Goal: Task Accomplishment & Management: Manage account settings

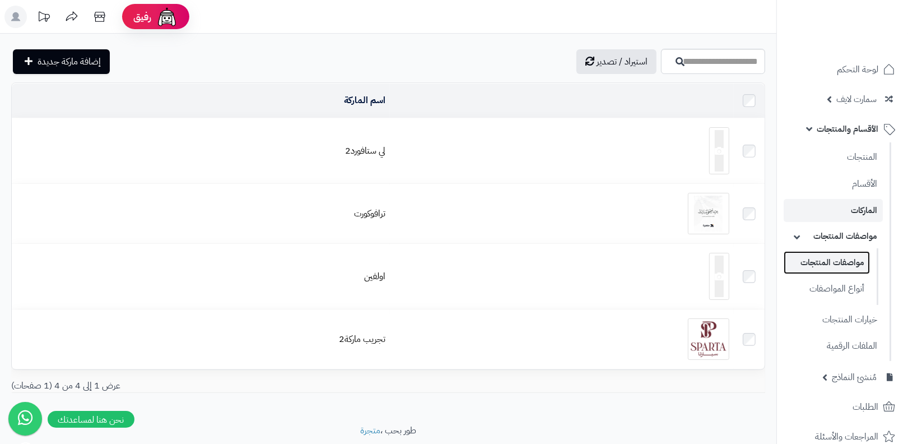
click at [842, 259] on link "مواصفات المنتجات" at bounding box center [827, 262] width 86 height 23
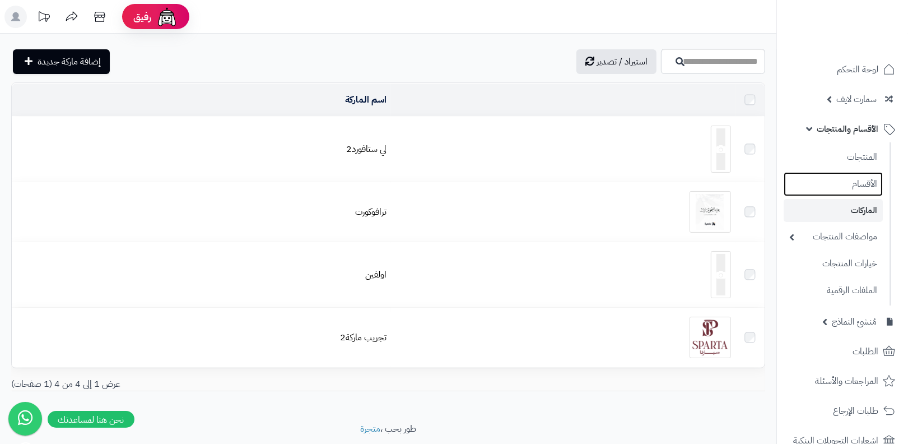
click at [856, 184] on link "الأقسام" at bounding box center [833, 184] width 99 height 24
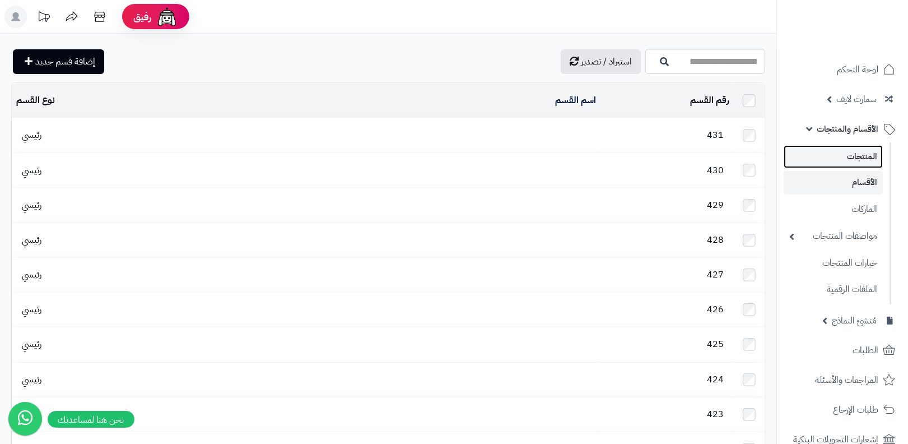
click at [858, 164] on link "المنتجات" at bounding box center [833, 156] width 99 height 23
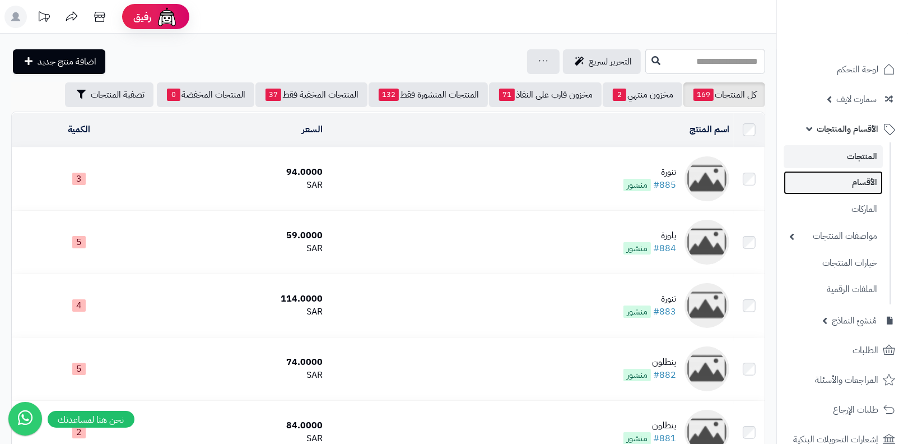
click at [844, 173] on link "الأقسام" at bounding box center [833, 182] width 99 height 23
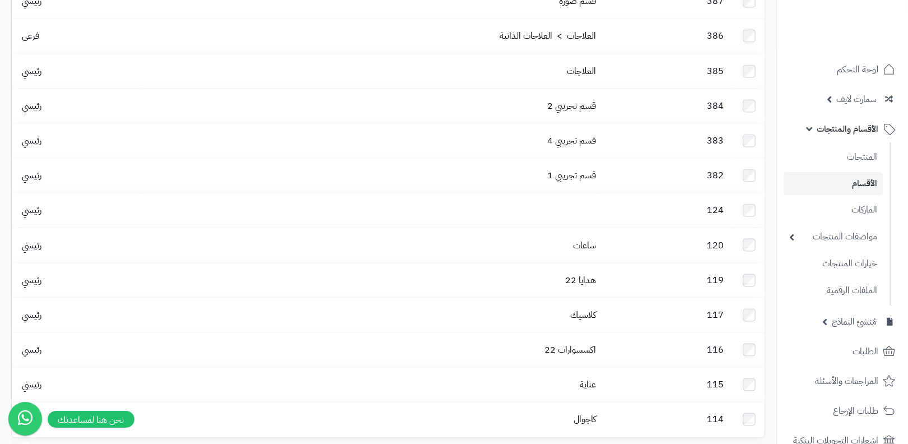
scroll to position [1443, 0]
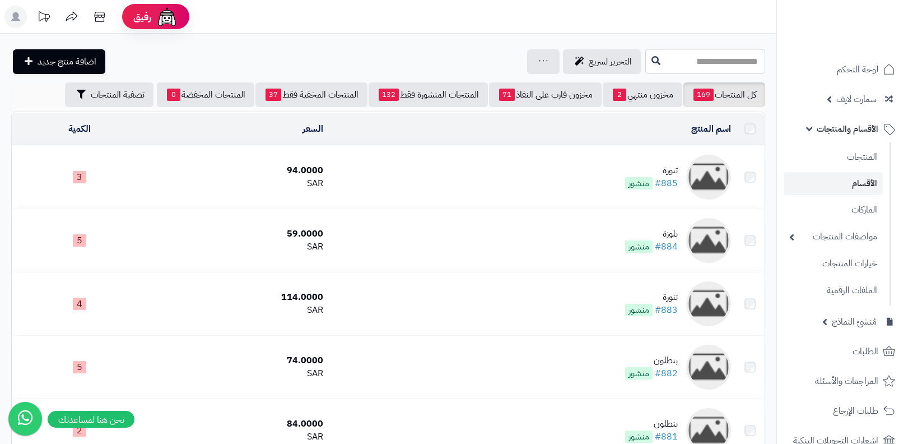
scroll to position [2, 0]
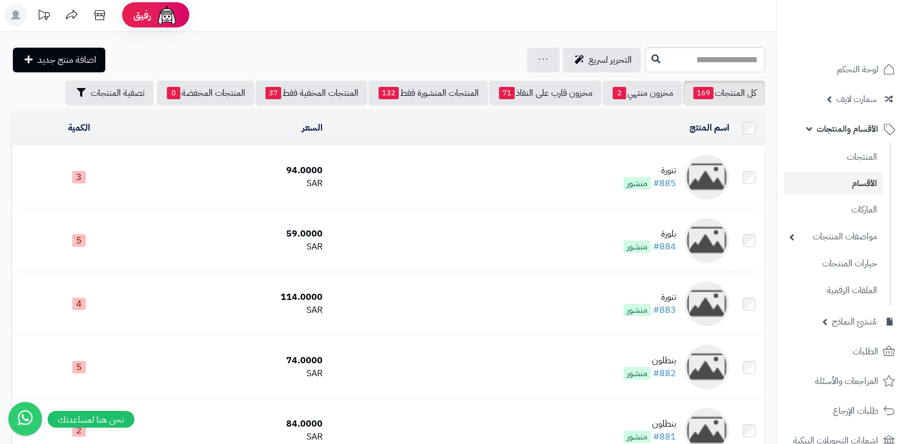
click at [846, 188] on link "الأقسام" at bounding box center [833, 183] width 99 height 23
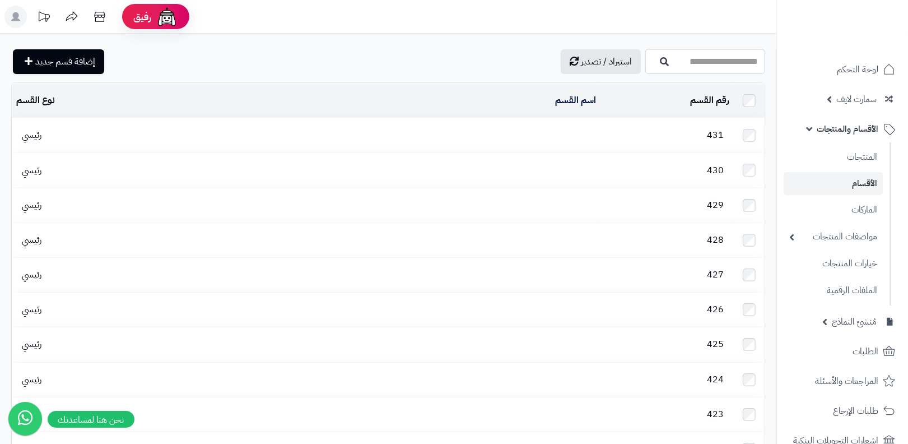
click at [802, 143] on ul "المنتجات الأقسام الماركات مواصفات المنتجات مواصفات المنتجات أنواع المواصفات خيا…" at bounding box center [834, 223] width 114 height 163
click at [825, 149] on link "المنتجات" at bounding box center [833, 156] width 99 height 23
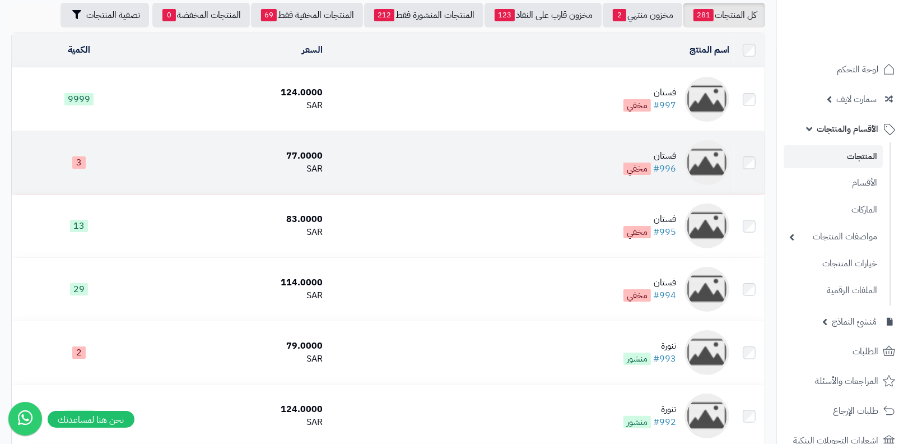
scroll to position [206, 0]
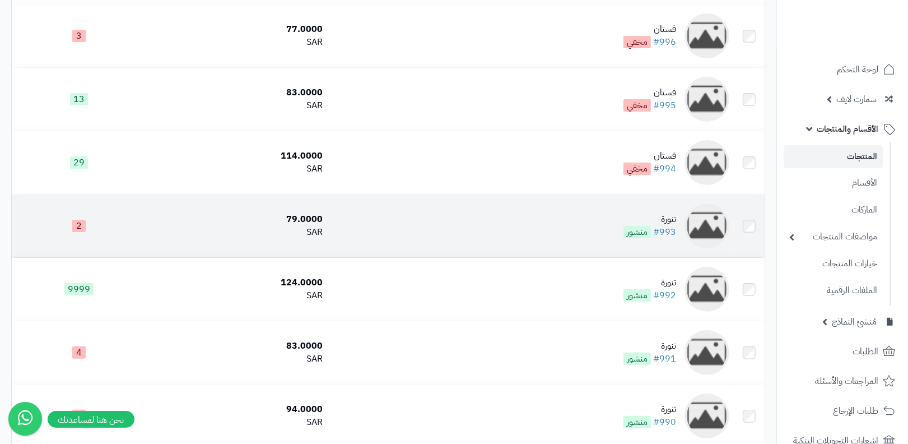
click at [625, 225] on td "تنورة #993 منشور" at bounding box center [530, 225] width 407 height 63
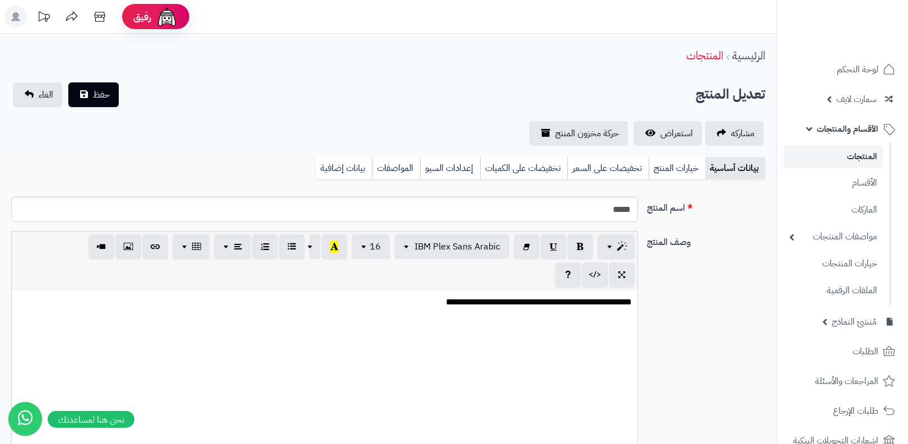
select select
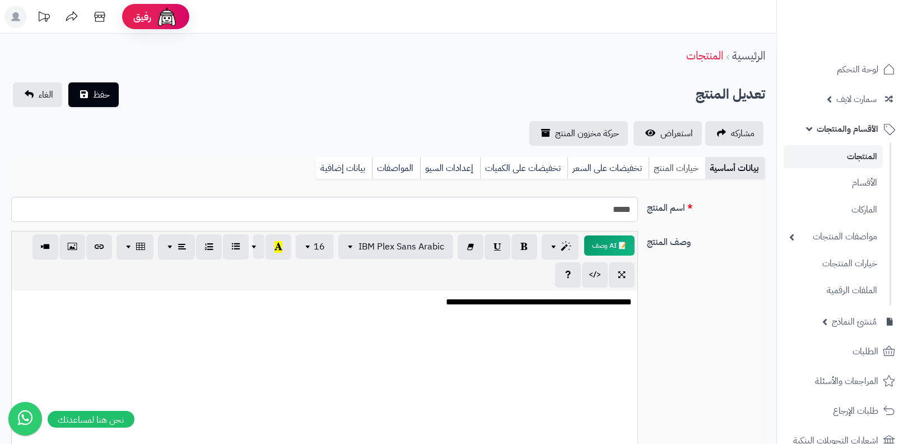
click at [676, 169] on link "خيارات المنتج" at bounding box center [677, 168] width 57 height 22
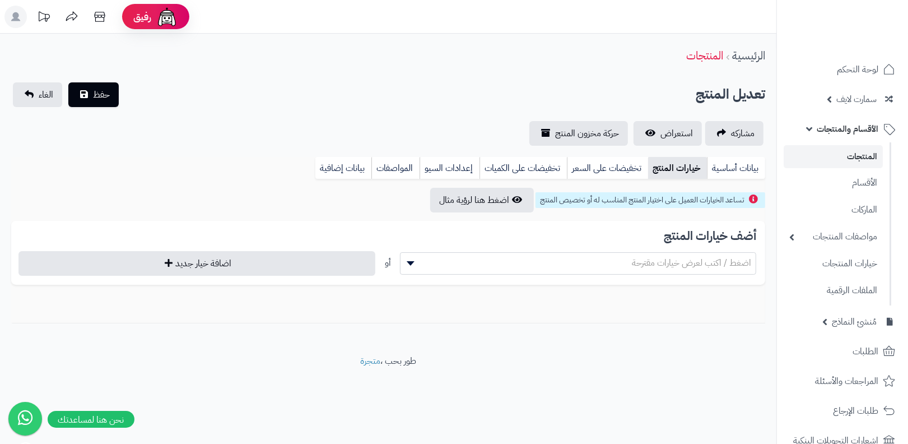
click at [834, 167] on link "المنتجات" at bounding box center [833, 156] width 99 height 23
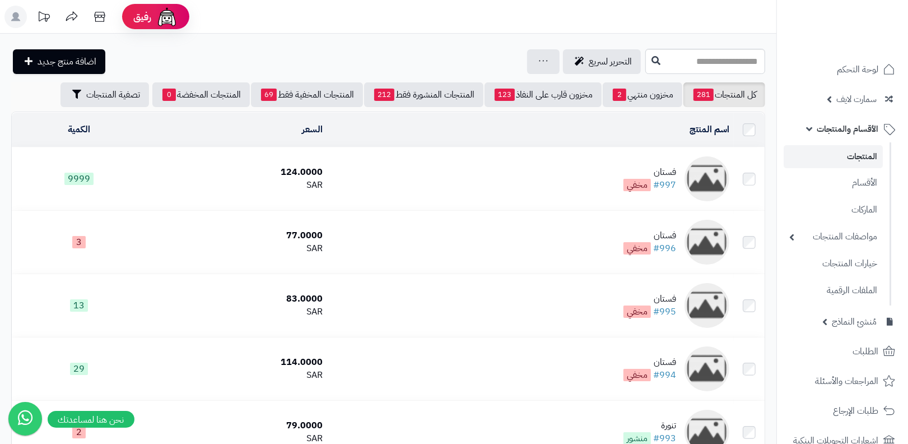
click at [662, 169] on div "فستان" at bounding box center [650, 172] width 53 height 13
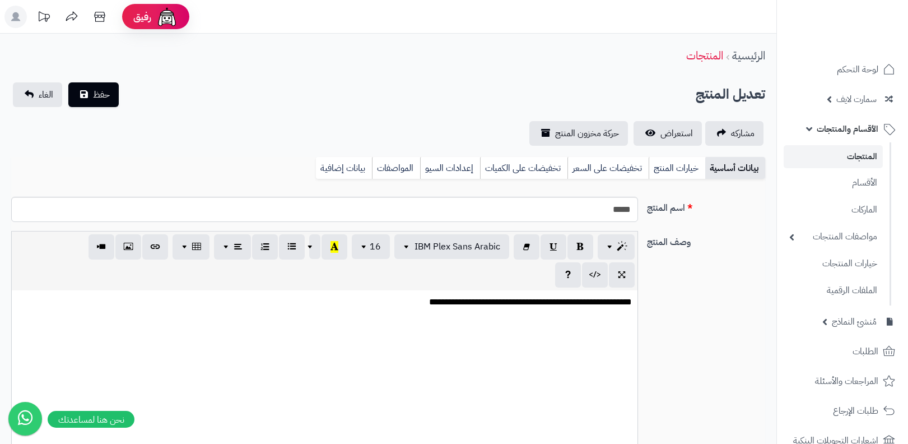
select select
click at [676, 163] on link "خيارات المنتج" at bounding box center [677, 168] width 57 height 22
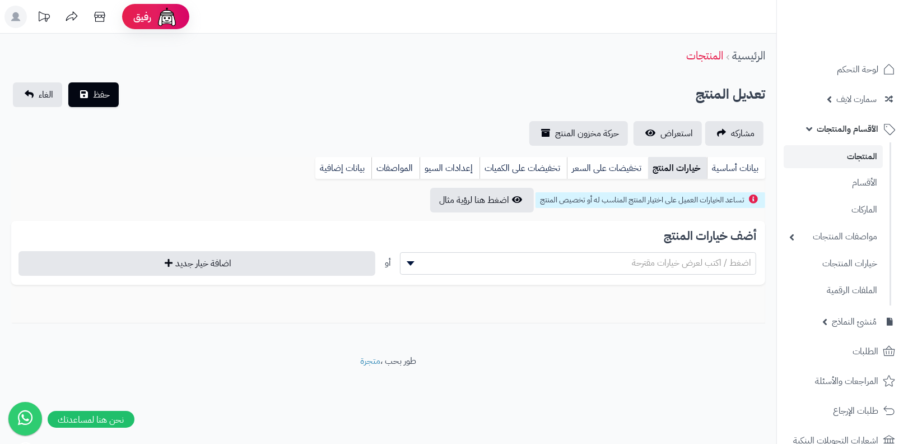
click at [858, 153] on link "المنتجات" at bounding box center [833, 156] width 99 height 23
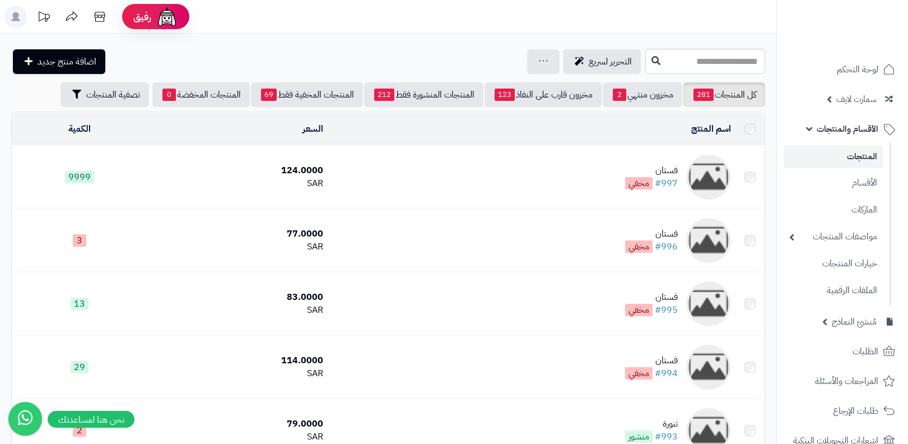
click at [713, 239] on img at bounding box center [708, 240] width 45 height 45
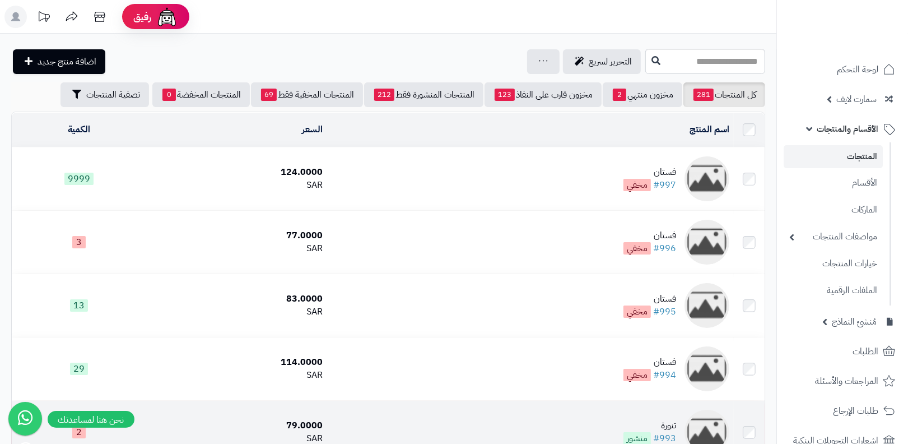
click at [665, 423] on div "تنورة" at bounding box center [650, 425] width 53 height 13
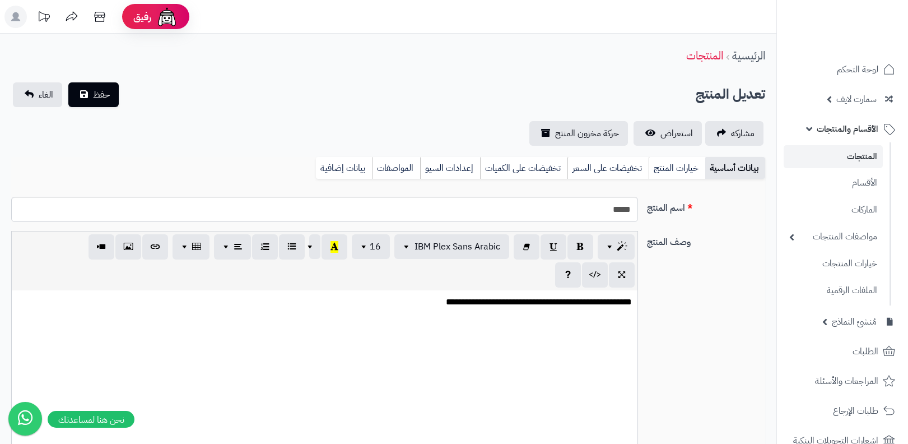
select select
click at [666, 175] on link "خيارات المنتج" at bounding box center [677, 168] width 57 height 22
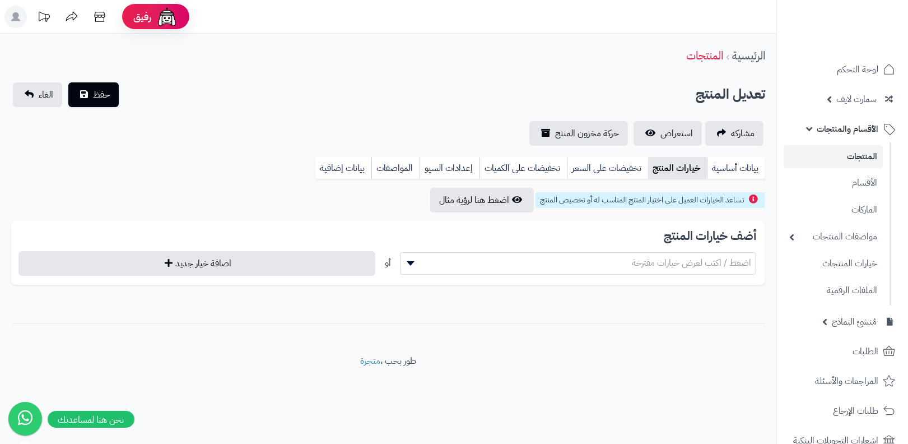
click at [815, 156] on link "المنتجات" at bounding box center [833, 156] width 99 height 23
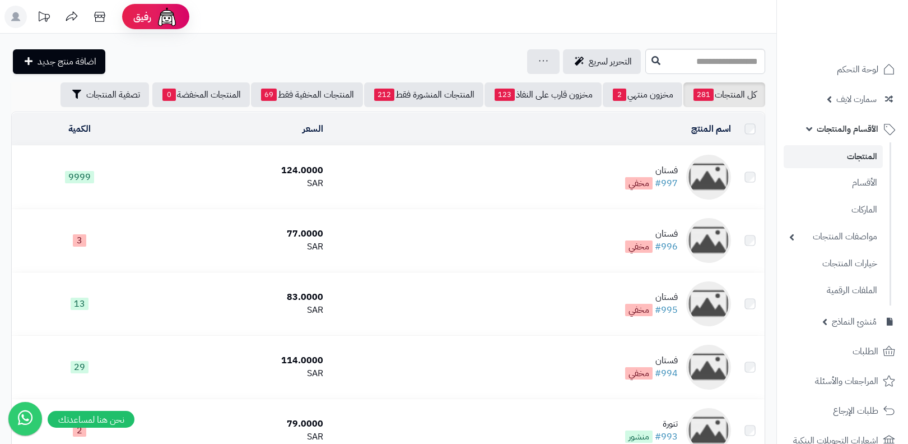
scroll to position [276, 0]
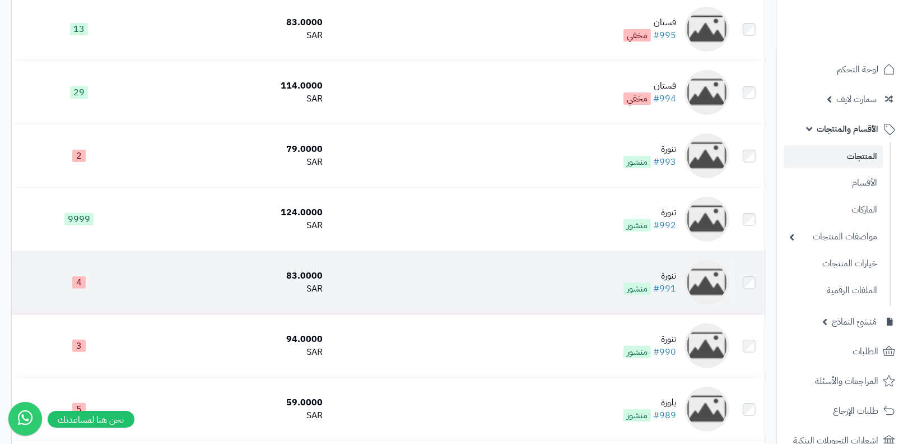
click at [670, 266] on td "تنورة #991 منشور" at bounding box center [530, 282] width 407 height 63
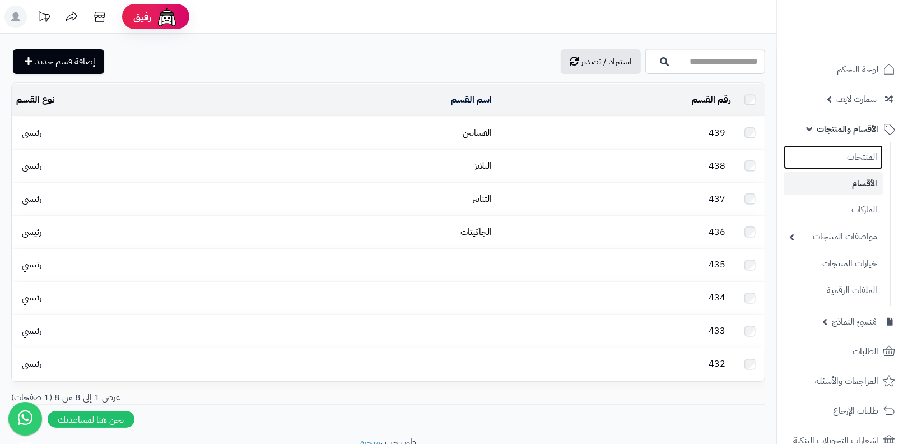
click at [853, 154] on link "المنتجات" at bounding box center [833, 157] width 99 height 24
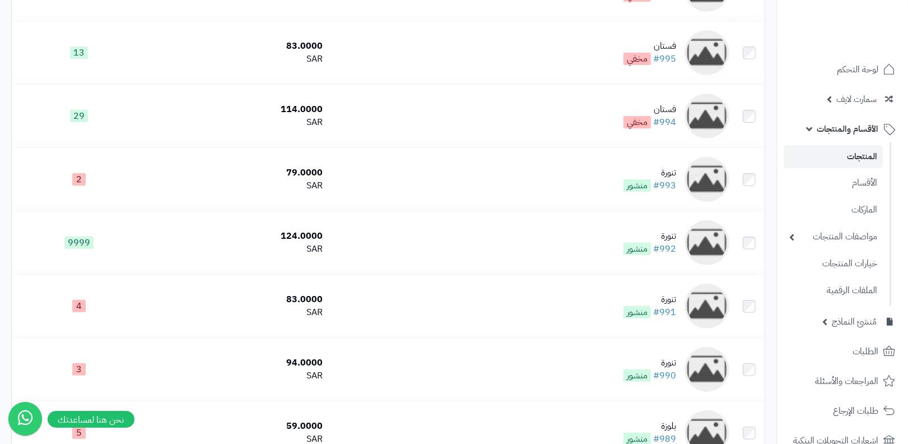
scroll to position [289, 0]
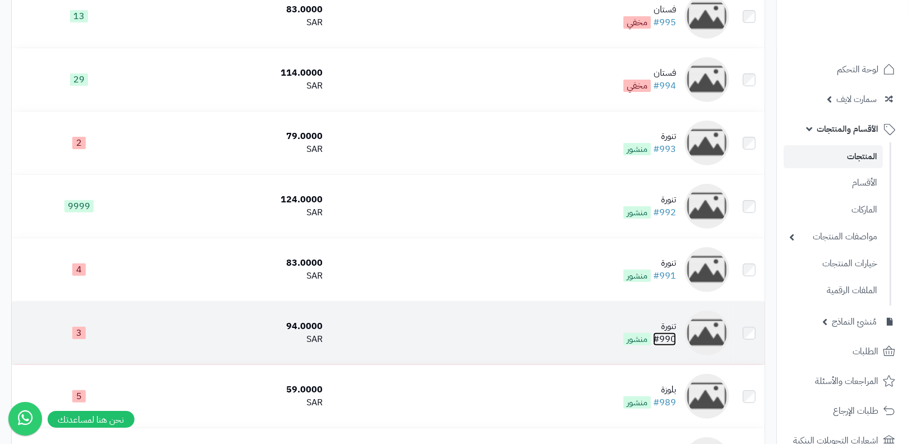
click at [666, 333] on link "#990" at bounding box center [664, 338] width 23 height 13
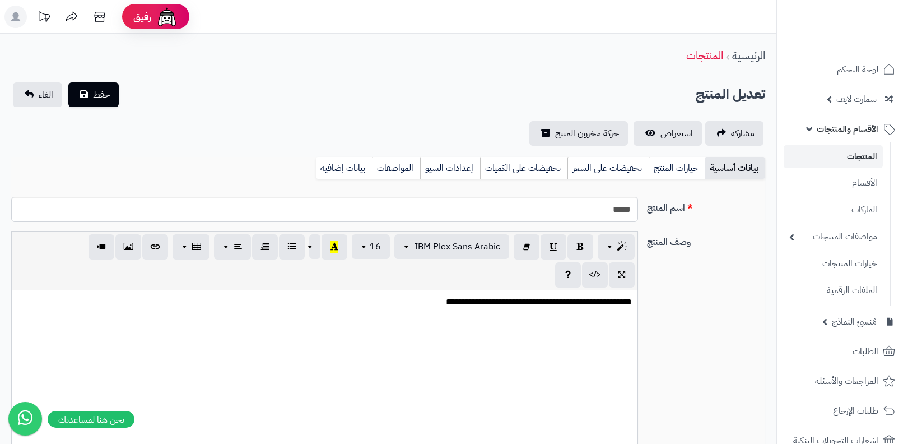
select select
click at [681, 169] on link "خيارات المنتج" at bounding box center [677, 168] width 57 height 22
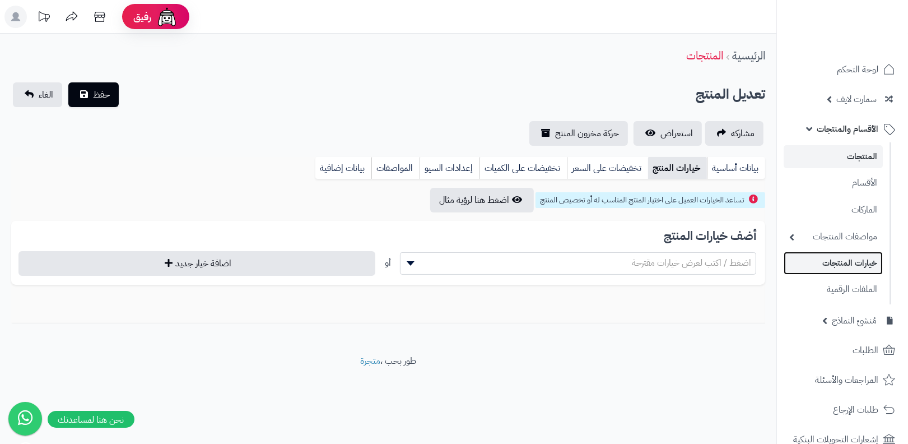
click at [826, 256] on link "خيارات المنتجات" at bounding box center [833, 263] width 99 height 23
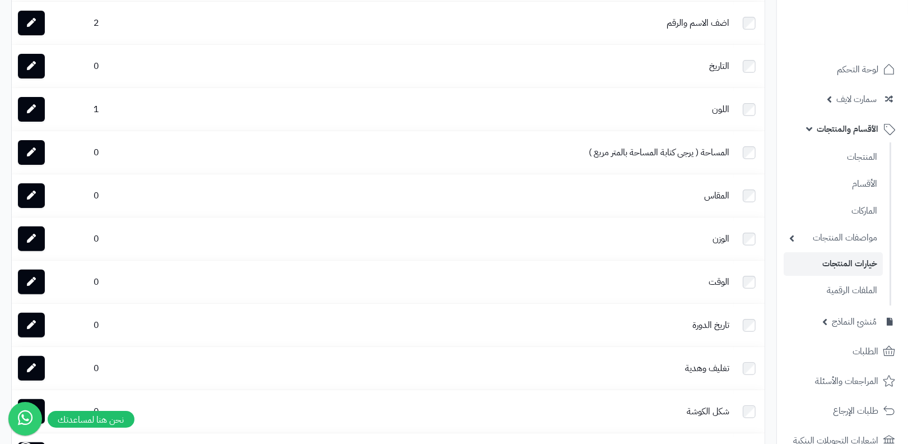
scroll to position [364, 0]
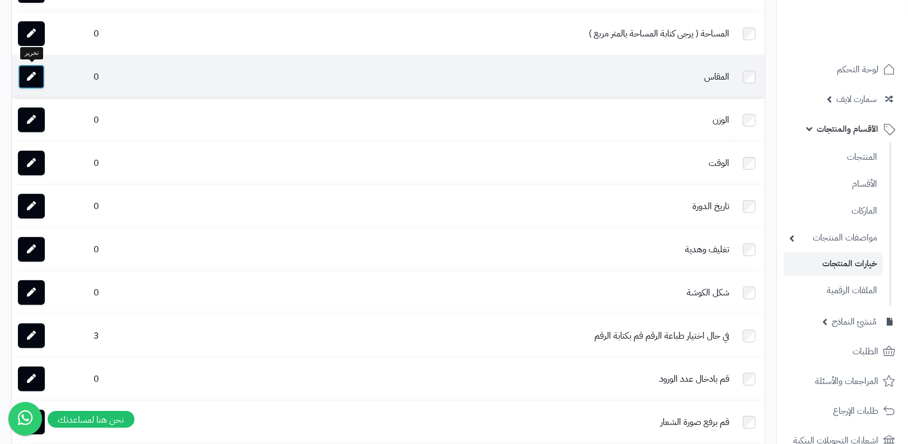
click at [33, 75] on icon at bounding box center [31, 76] width 9 height 9
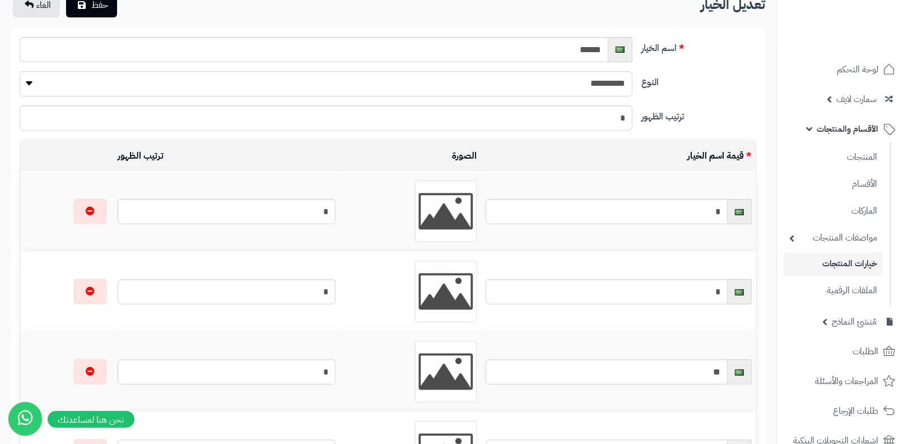
scroll to position [281, 0]
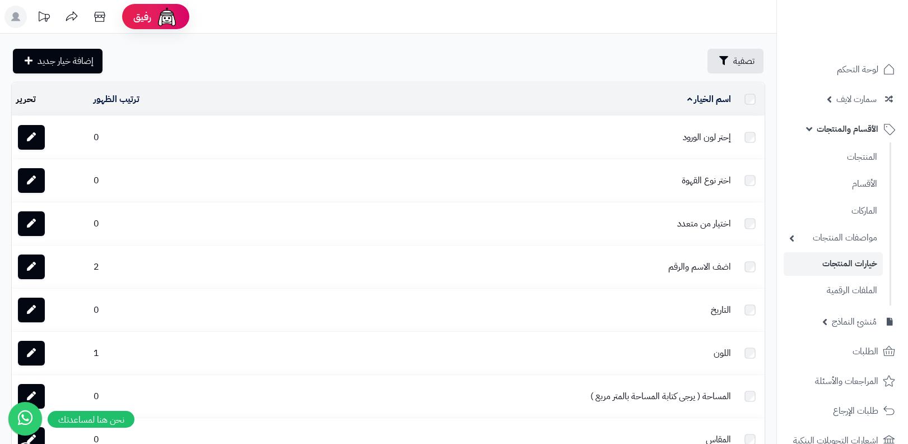
scroll to position [364, 0]
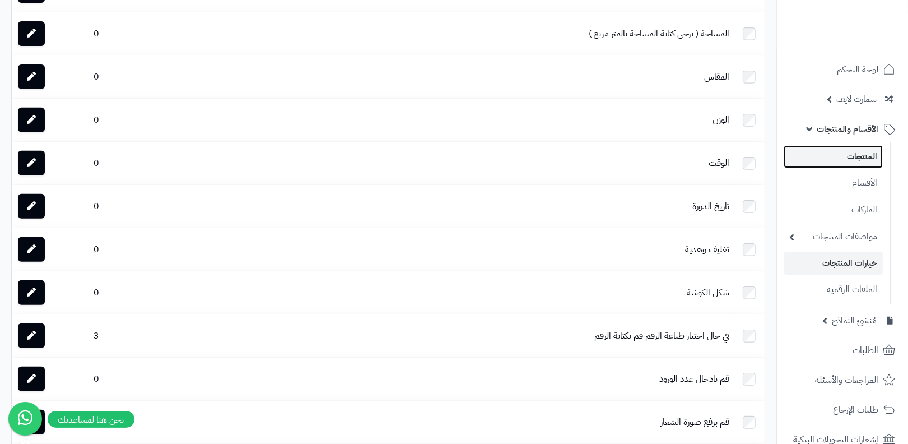
click at [853, 161] on link "المنتجات" at bounding box center [833, 156] width 99 height 23
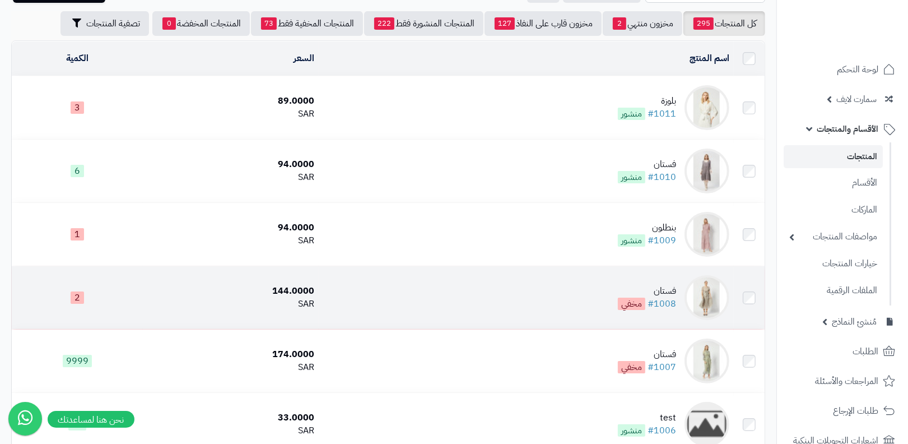
scroll to position [160, 0]
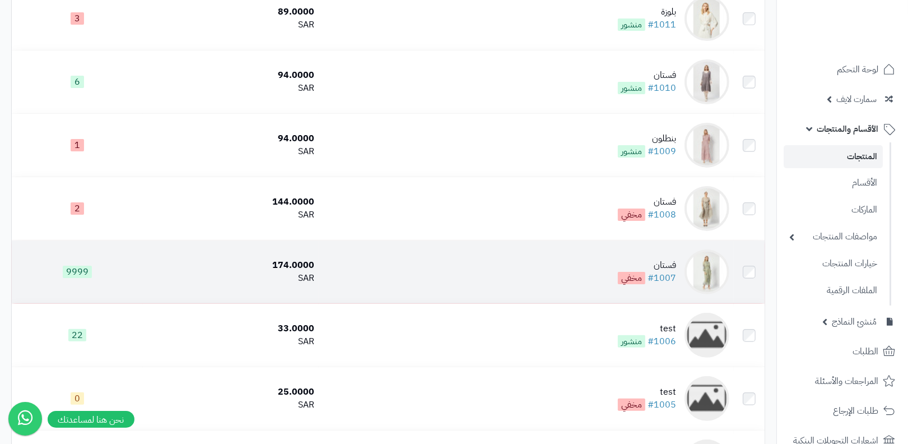
click at [661, 264] on div "فستان" at bounding box center [647, 265] width 58 height 13
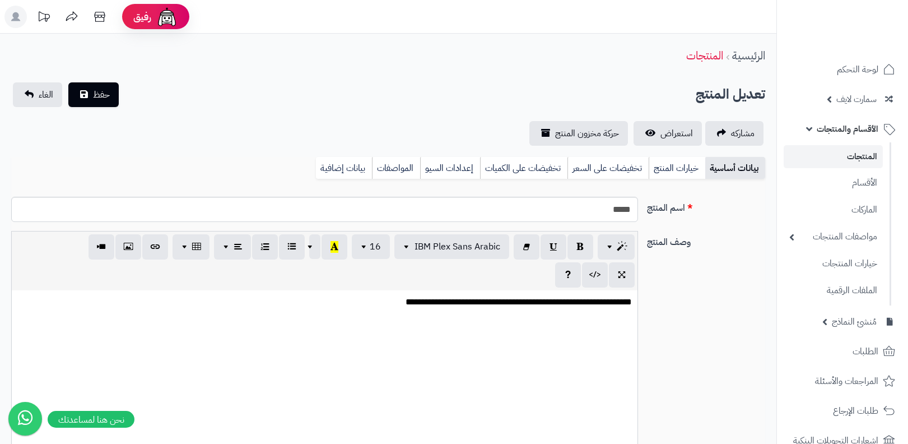
select select
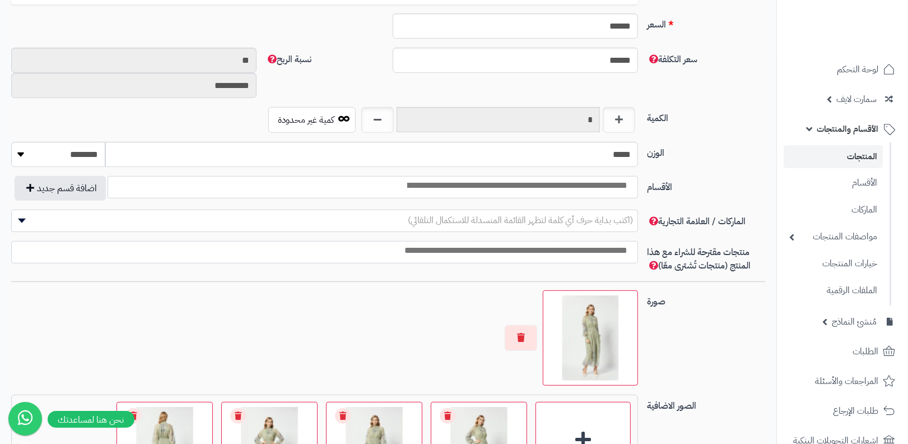
scroll to position [690, 0]
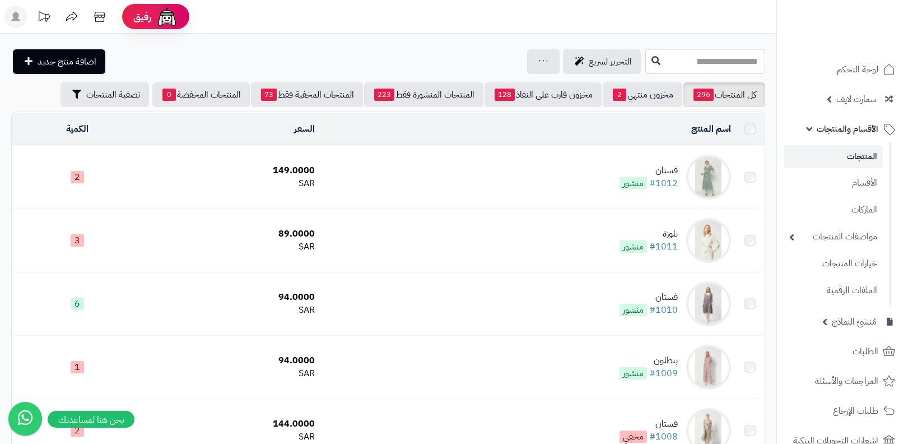
scroll to position [224, 0]
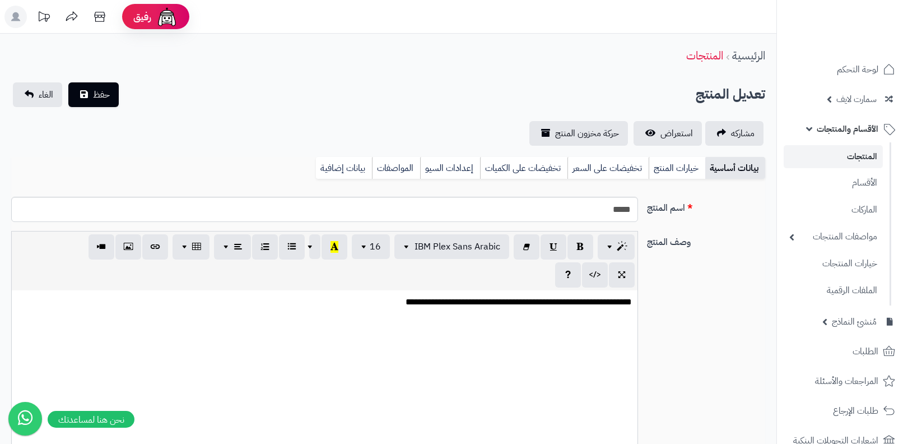
select select
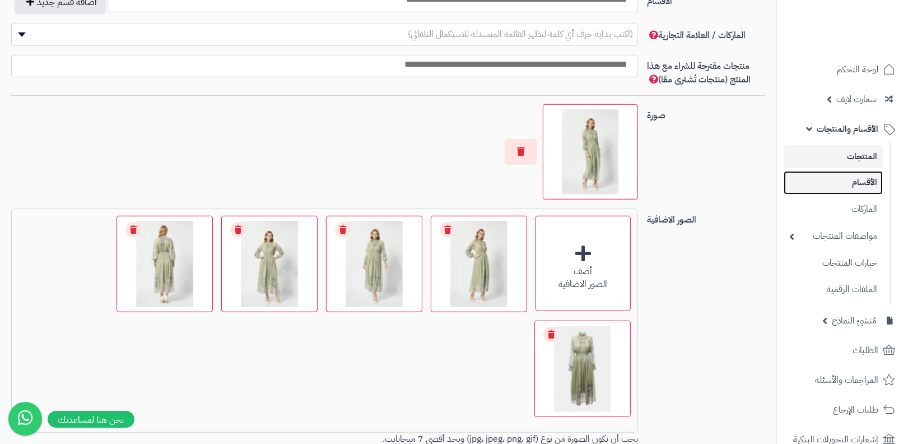
click at [852, 188] on link "الأقسام" at bounding box center [833, 182] width 99 height 23
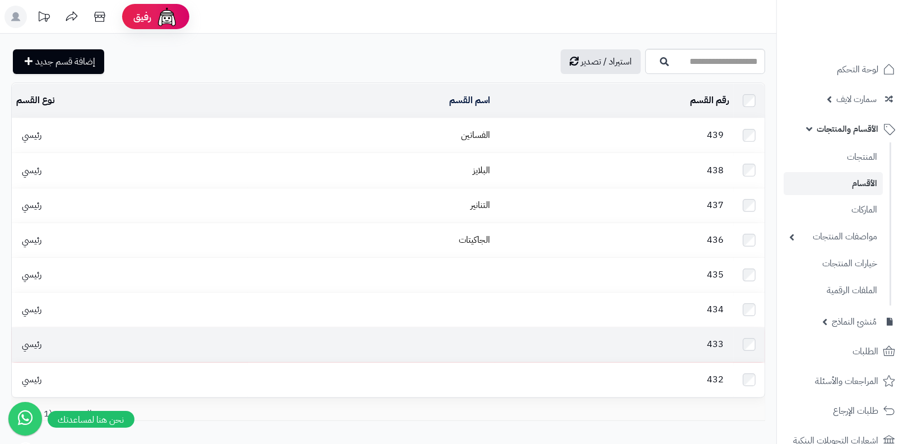
scroll to position [48, 0]
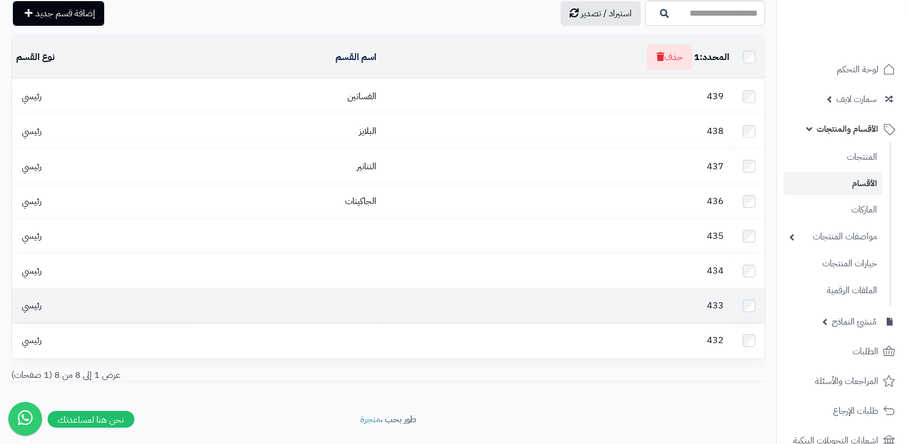
click at [752, 289] on td at bounding box center [749, 306] width 31 height 34
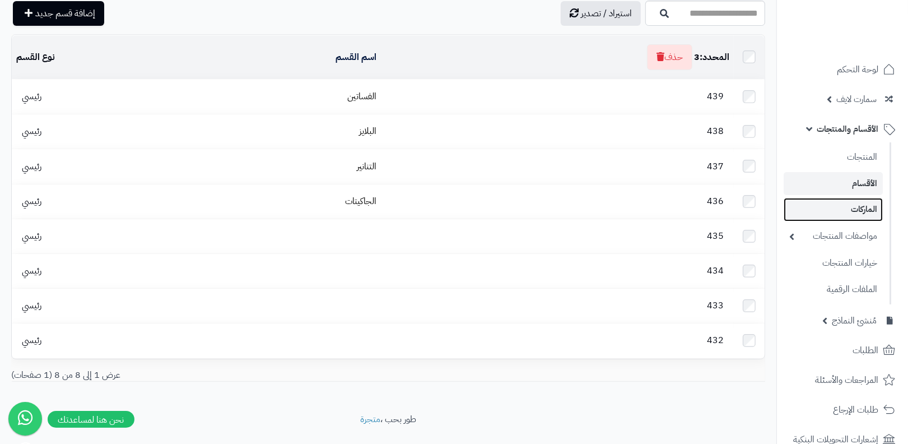
click at [813, 213] on link "الماركات" at bounding box center [833, 209] width 99 height 23
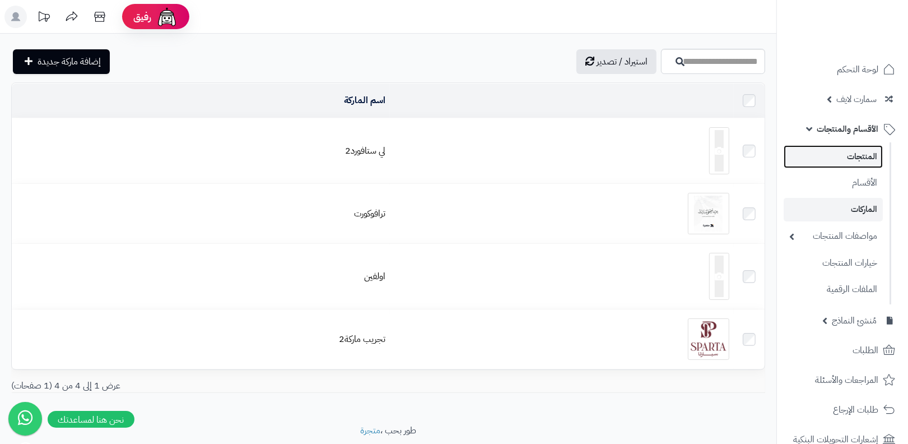
click at [853, 159] on link "المنتجات" at bounding box center [833, 156] width 99 height 23
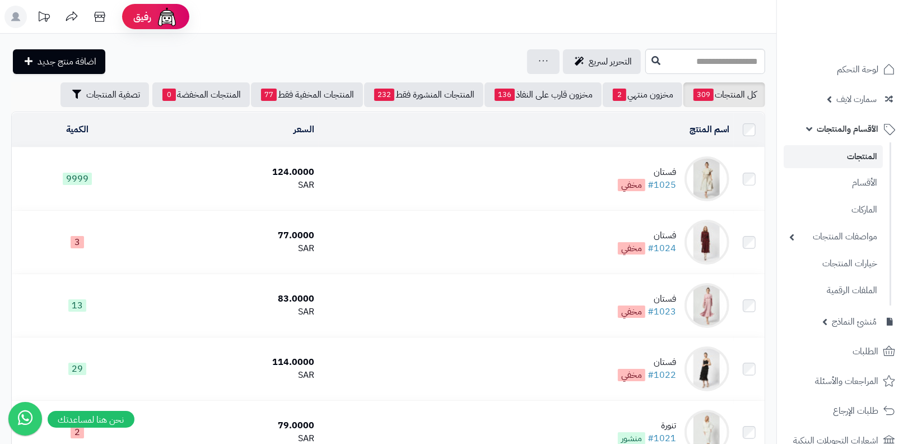
click at [660, 159] on td "فستان #1025 مخفي" at bounding box center [526, 178] width 415 height 63
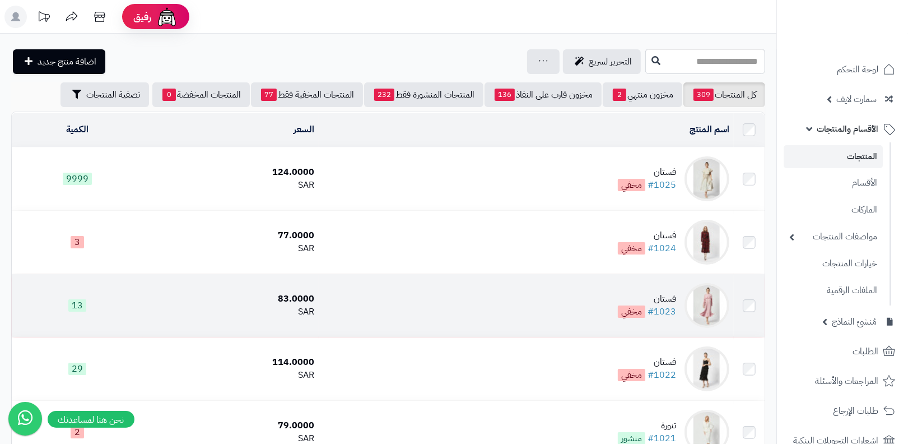
click at [657, 296] on div "فستان" at bounding box center [647, 299] width 58 height 13
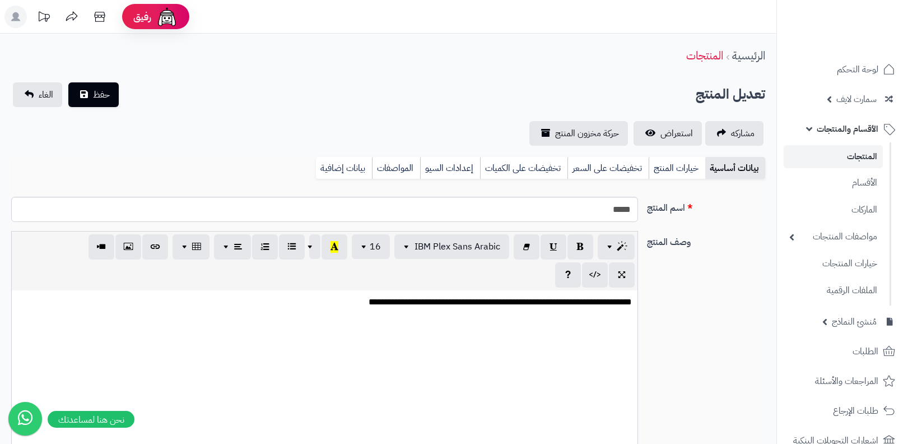
select select
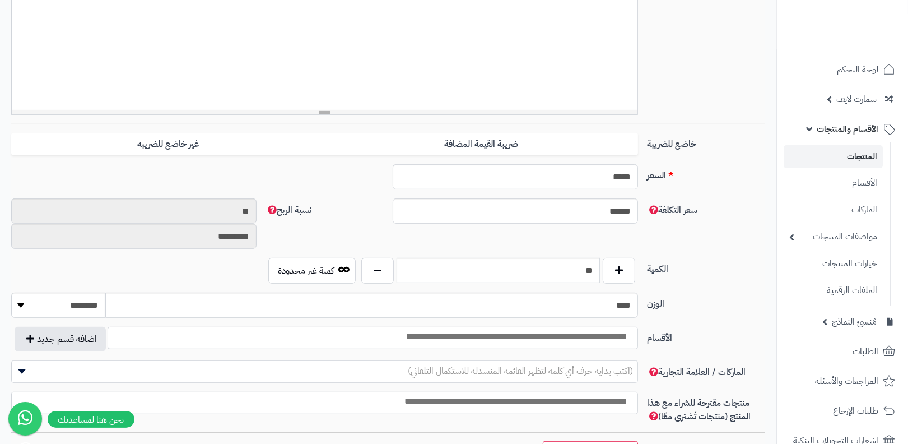
scroll to position [510, 0]
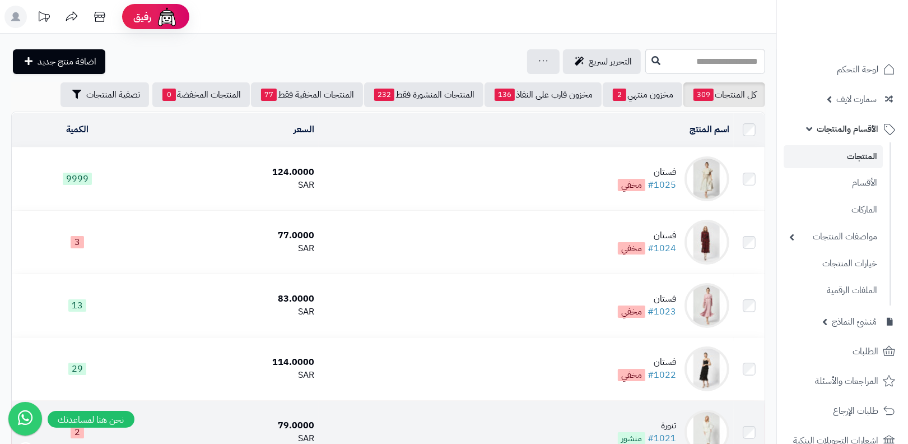
click at [684, 415] on td "تنورة #1021 منشور" at bounding box center [526, 432] width 415 height 63
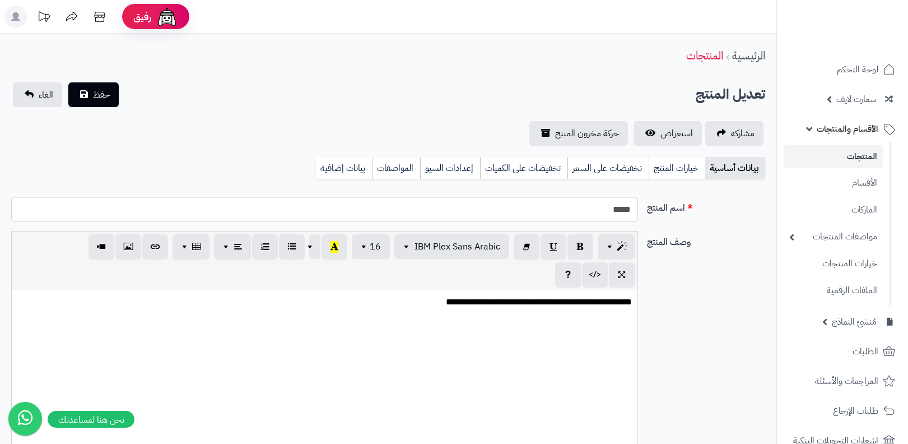
select select
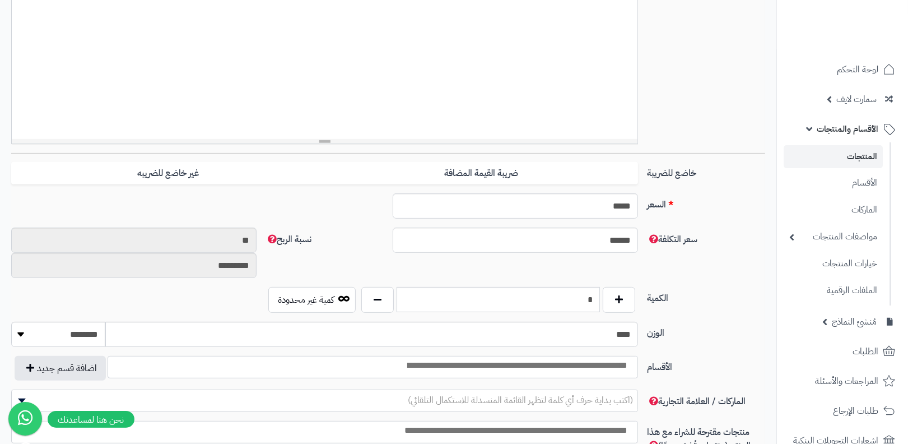
scroll to position [482, 0]
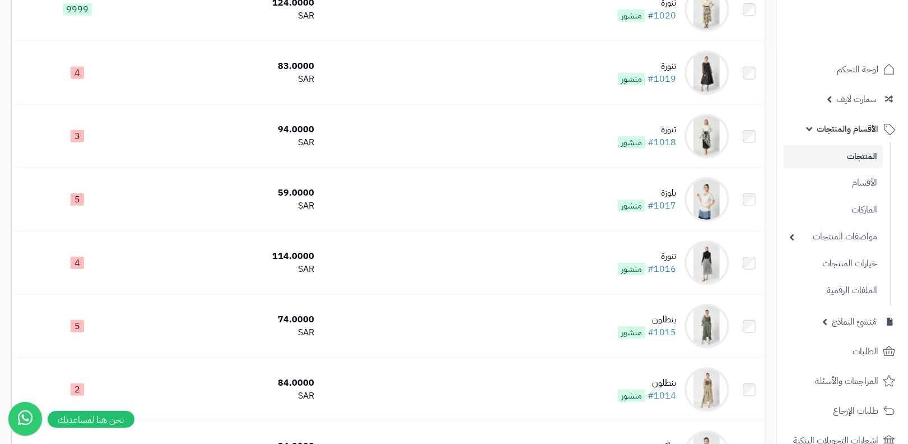
scroll to position [583, 0]
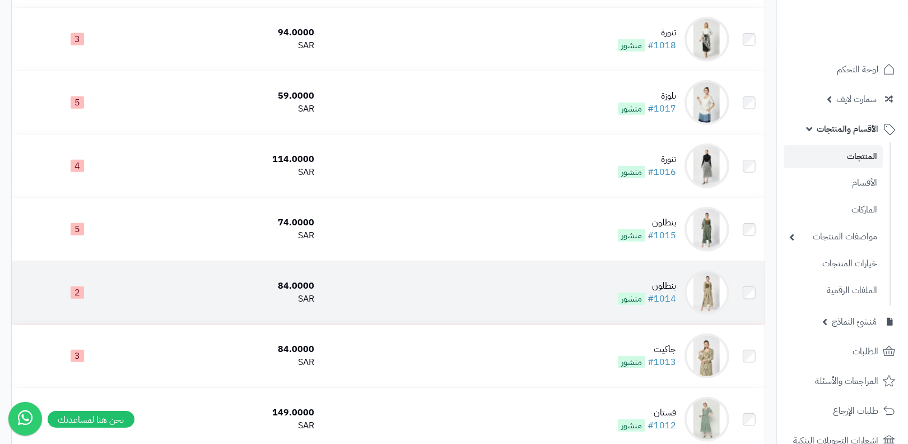
click at [663, 271] on td "بنطلون #1014 منشور" at bounding box center [526, 292] width 415 height 63
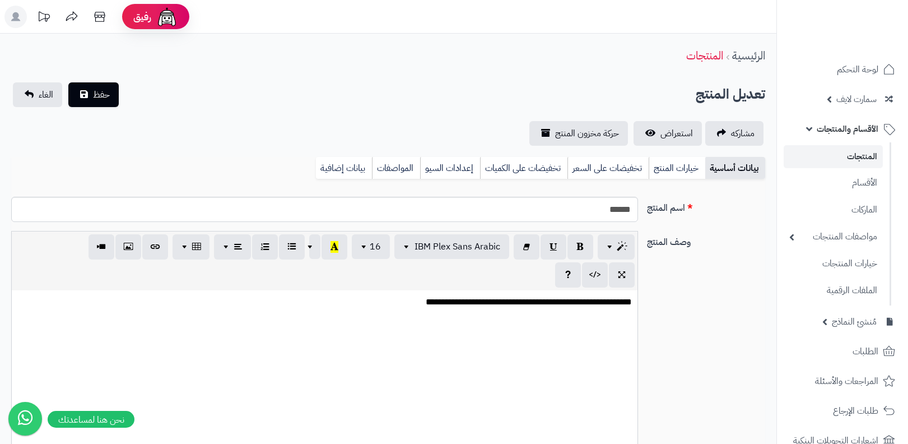
select select
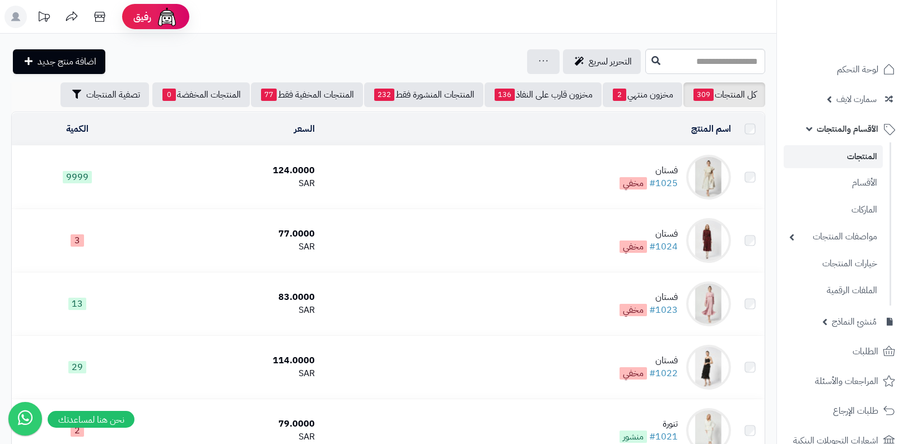
scroll to position [583, 0]
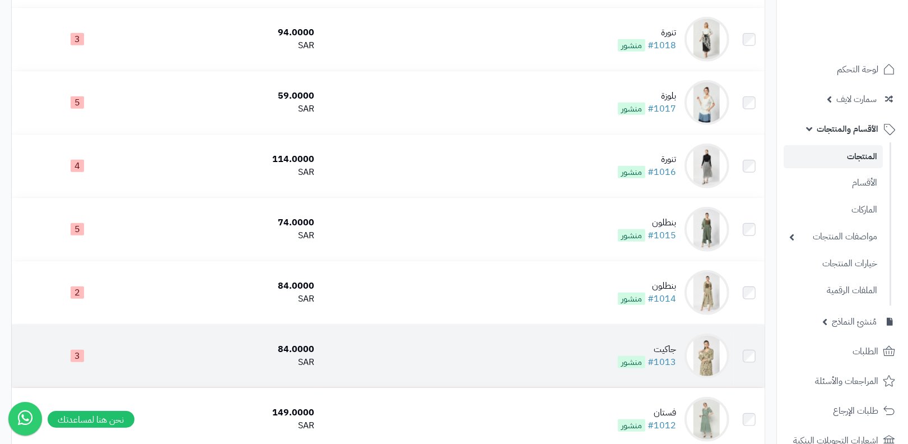
click at [676, 350] on div "جاكيت" at bounding box center [647, 349] width 58 height 13
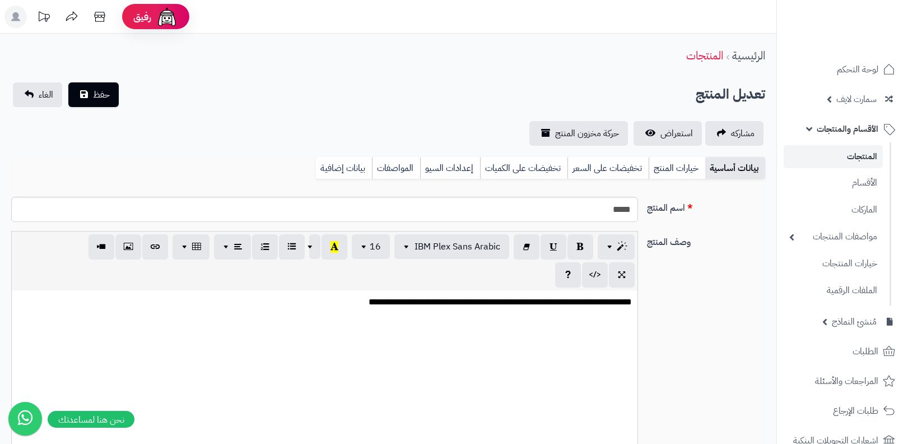
select select
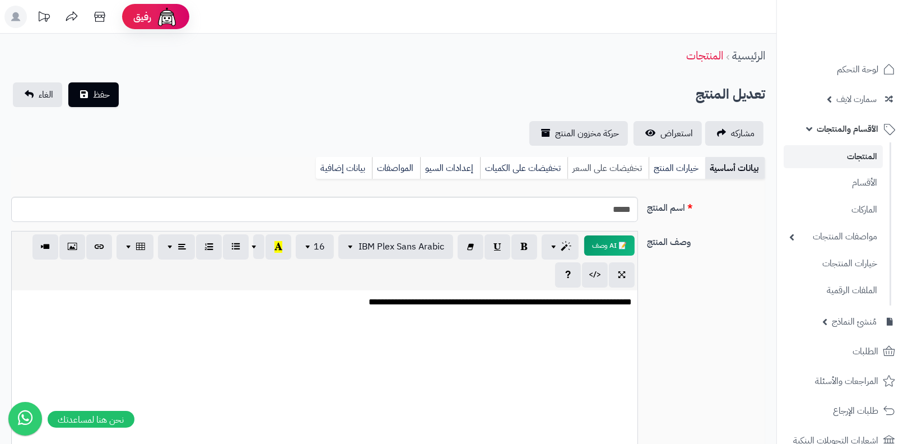
click at [626, 169] on link "تخفيضات على السعر" at bounding box center [608, 168] width 81 height 22
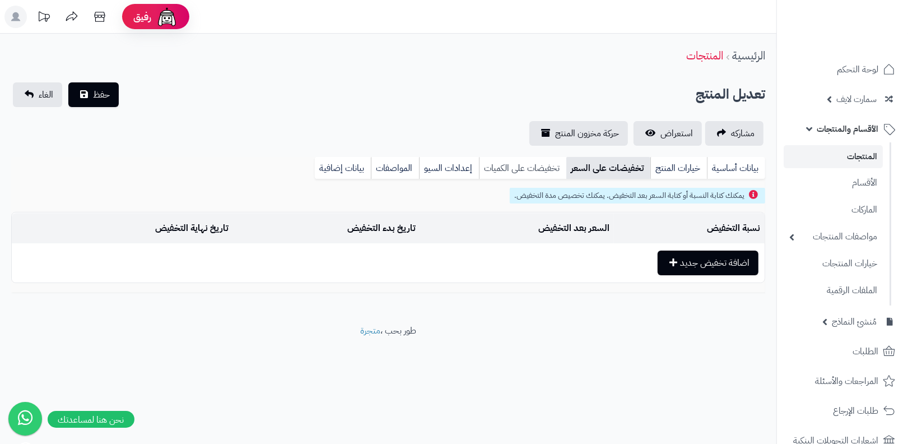
click at [537, 169] on link "تخفيضات على الكميات" at bounding box center [522, 168] width 87 height 22
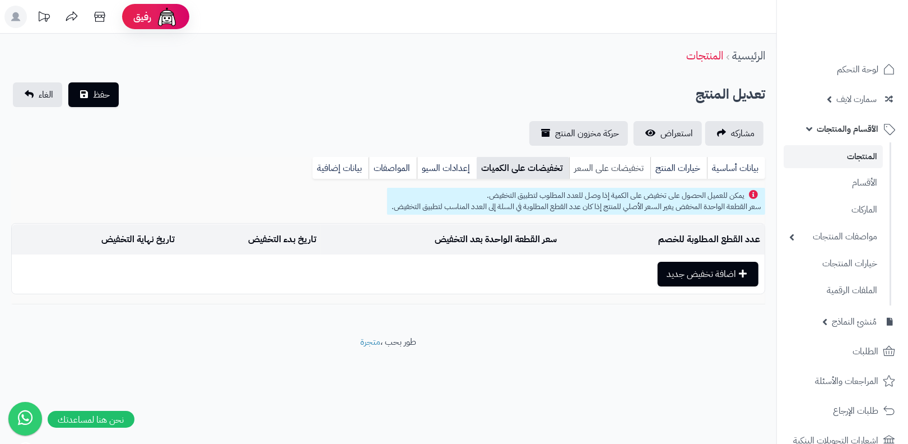
click at [597, 166] on link "تخفيضات على السعر" at bounding box center [609, 168] width 81 height 22
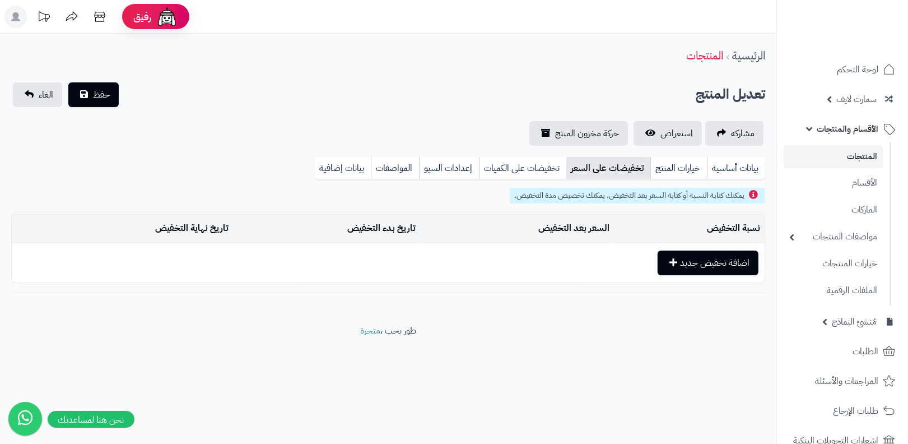
click at [806, 160] on link "المنتجات" at bounding box center [833, 156] width 99 height 23
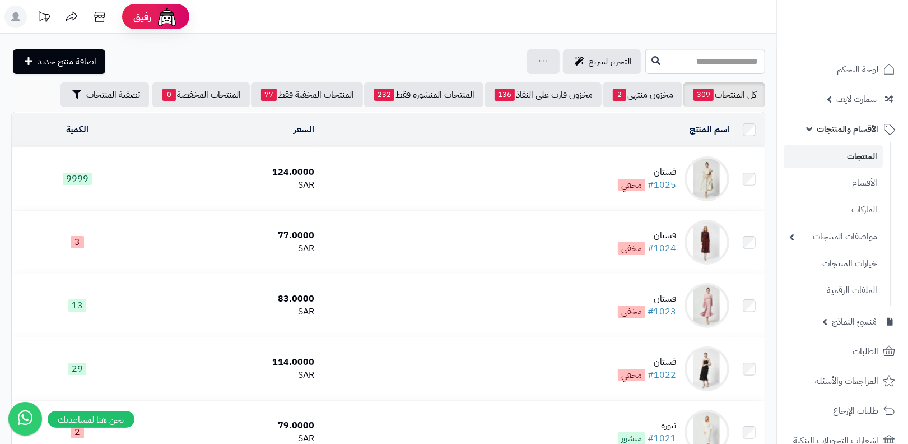
click at [667, 170] on div "فستان" at bounding box center [647, 172] width 58 height 13
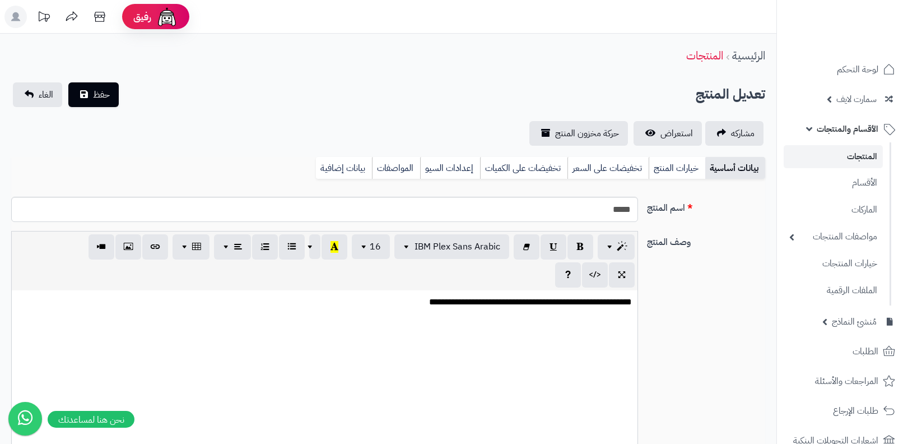
select select
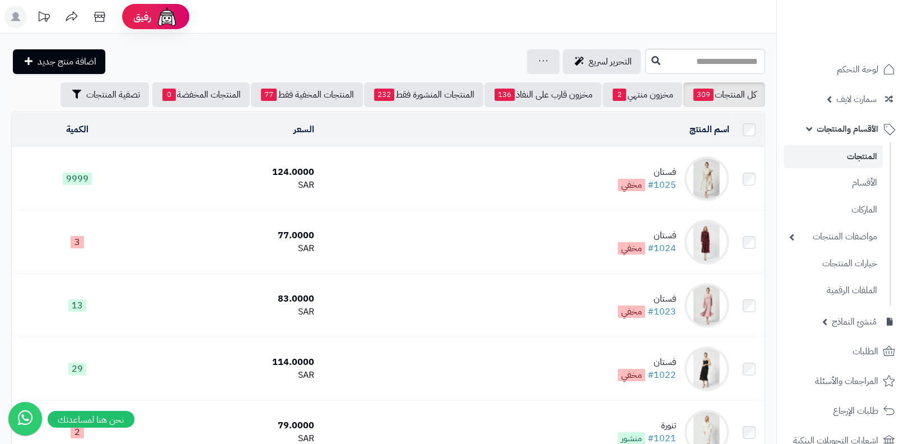
click at [618, 207] on td "فستان #1025 مخفي" at bounding box center [526, 178] width 415 height 63
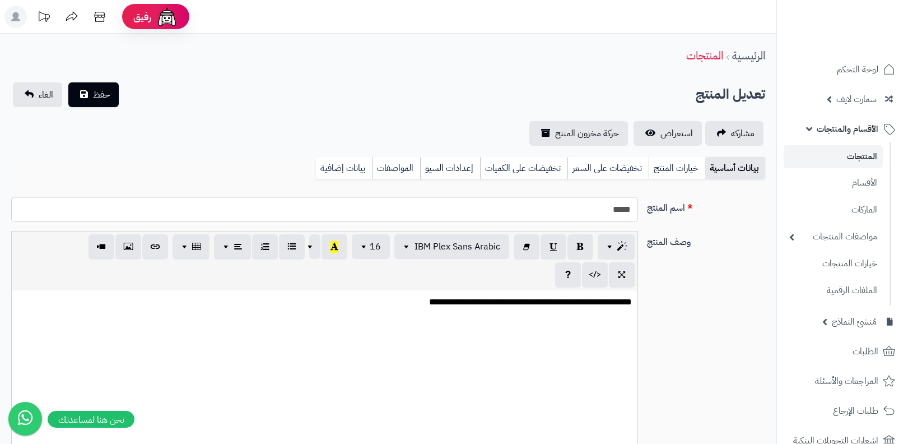
select select
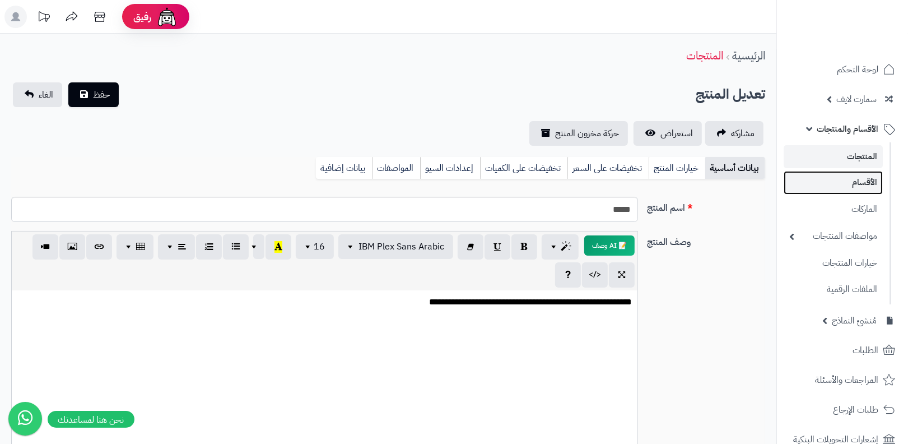
click at [828, 179] on link "الأقسام" at bounding box center [833, 182] width 99 height 23
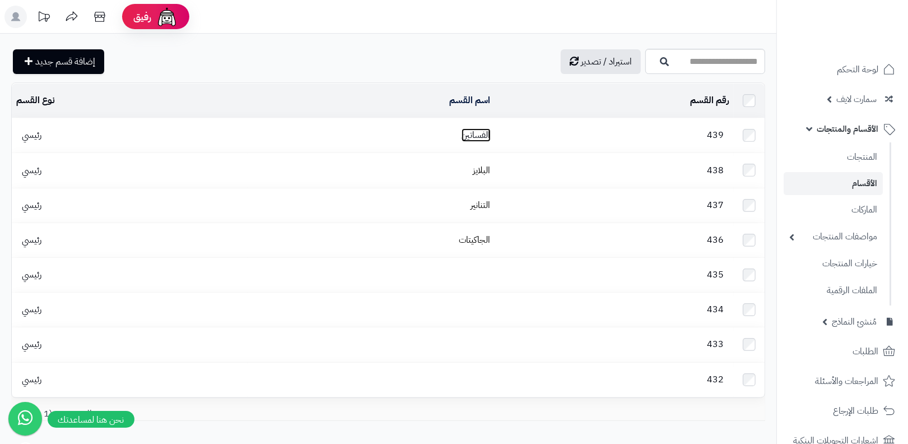
click at [485, 130] on link "الفساتين" at bounding box center [476, 134] width 29 height 13
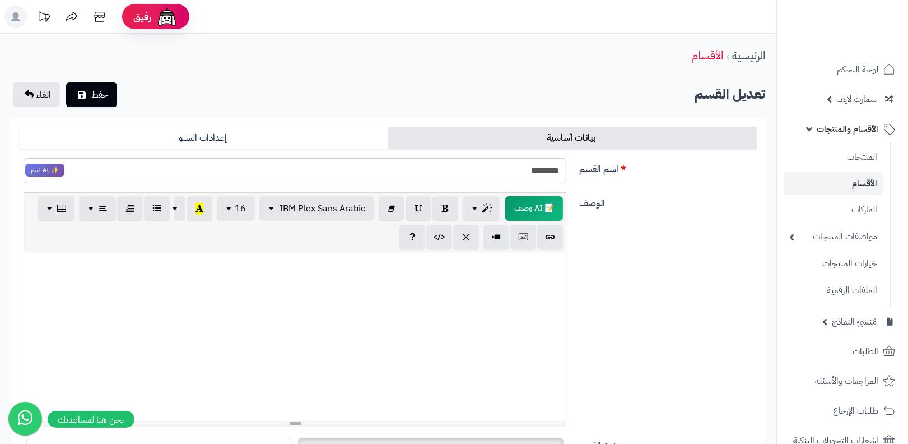
click at [308, 129] on link "إعدادات السيو" at bounding box center [204, 138] width 369 height 22
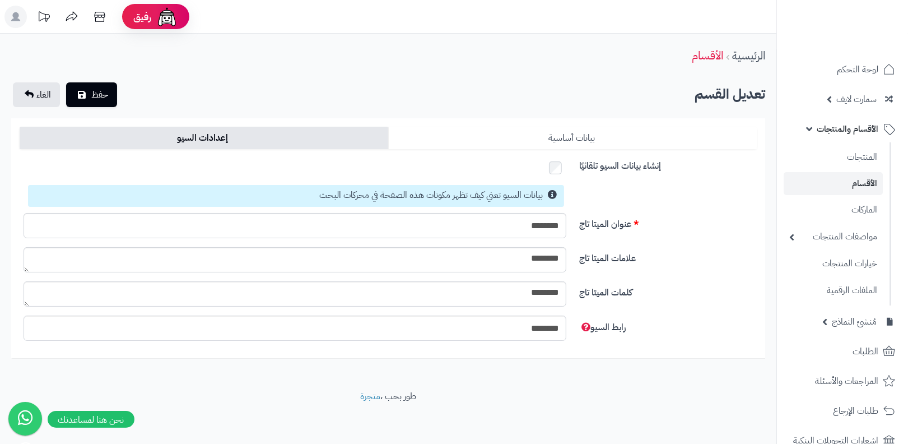
click at [547, 141] on link "بيانات أساسية" at bounding box center [572, 138] width 369 height 22
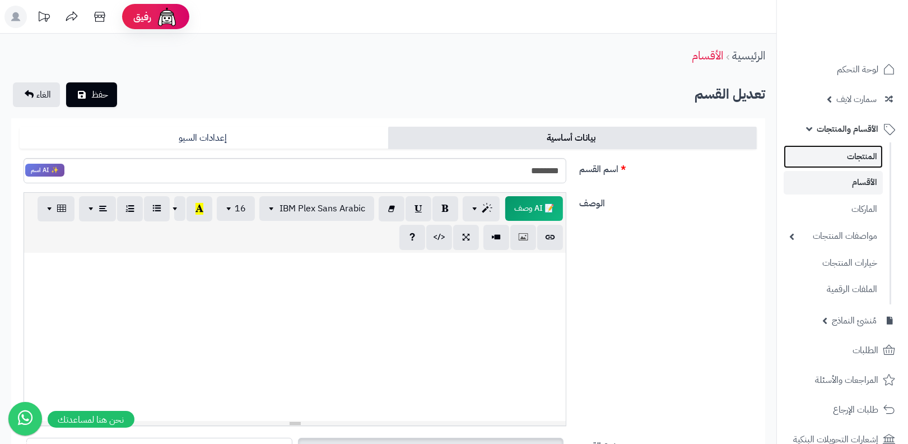
click at [857, 163] on link "المنتجات" at bounding box center [833, 156] width 99 height 23
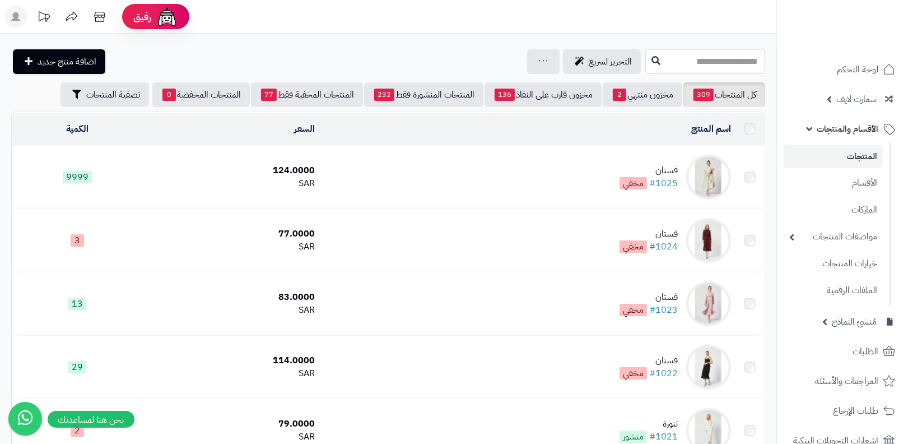
click at [847, 197] on ul "المنتجات الأقسام الماركات مواصفات المنتجات مواصفات المنتجات أنواع المواصفات خيا…" at bounding box center [834, 223] width 114 height 163
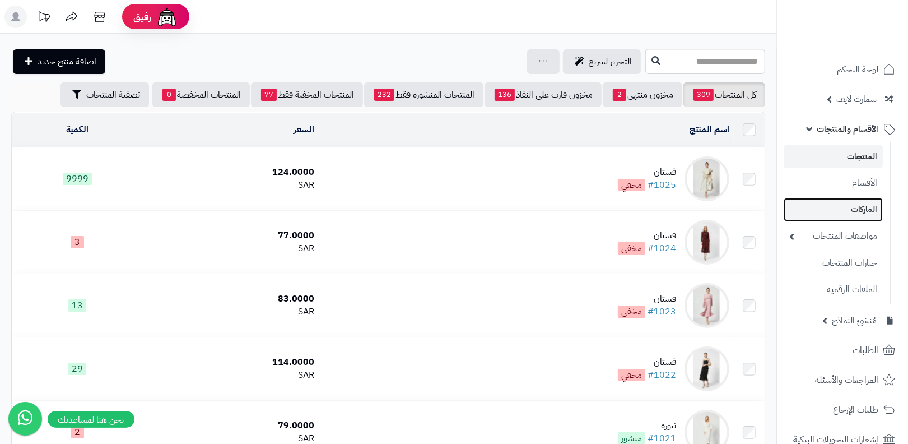
click at [847, 210] on link "الماركات" at bounding box center [833, 209] width 99 height 23
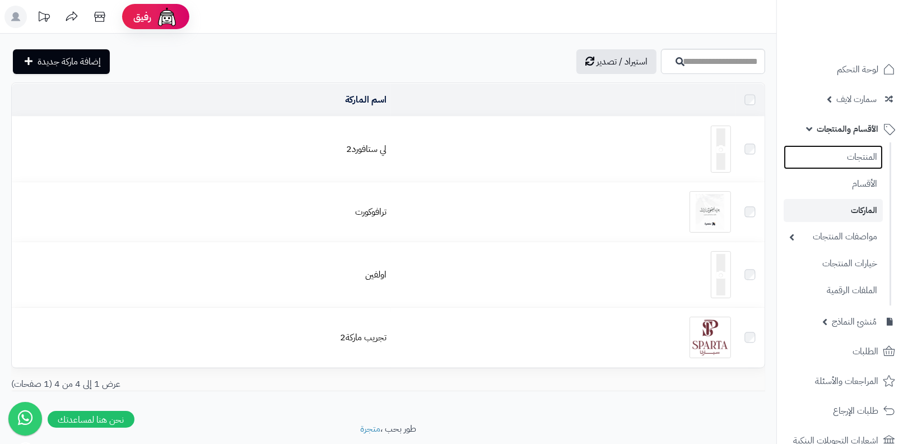
click at [853, 156] on link "المنتجات" at bounding box center [833, 157] width 99 height 24
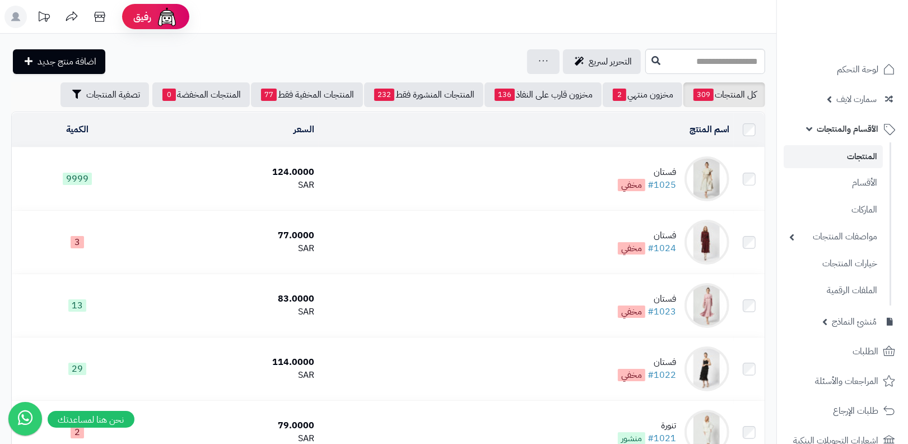
click at [854, 164] on link "المنتجات" at bounding box center [833, 156] width 99 height 23
click at [834, 161] on link "المنتجات" at bounding box center [833, 156] width 99 height 23
click at [833, 264] on link "خيارات المنتجات" at bounding box center [833, 263] width 99 height 23
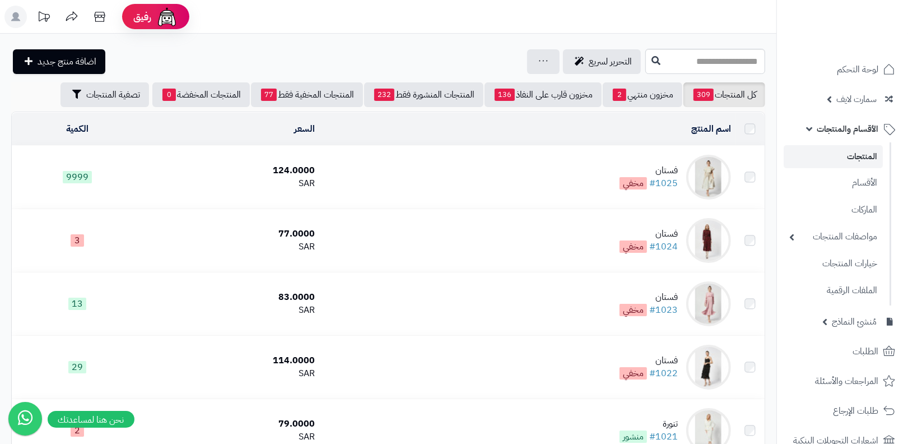
click at [855, 165] on link "المنتجات" at bounding box center [833, 156] width 99 height 23
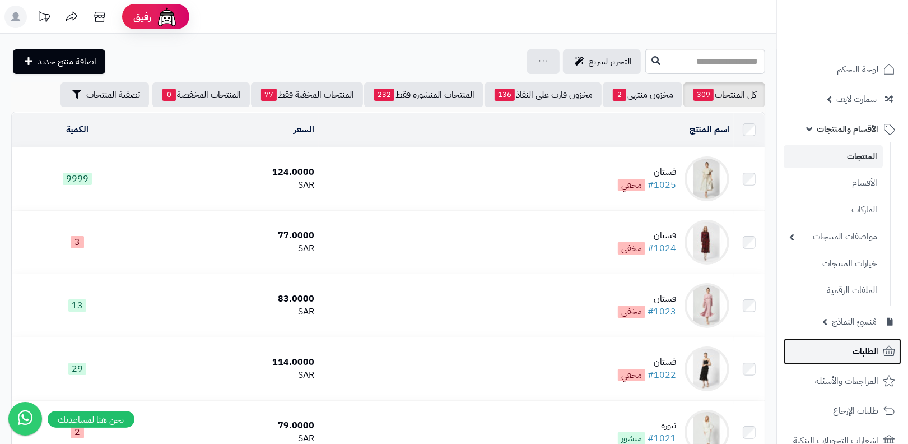
click at [859, 347] on span "الطلبات" at bounding box center [866, 352] width 26 height 16
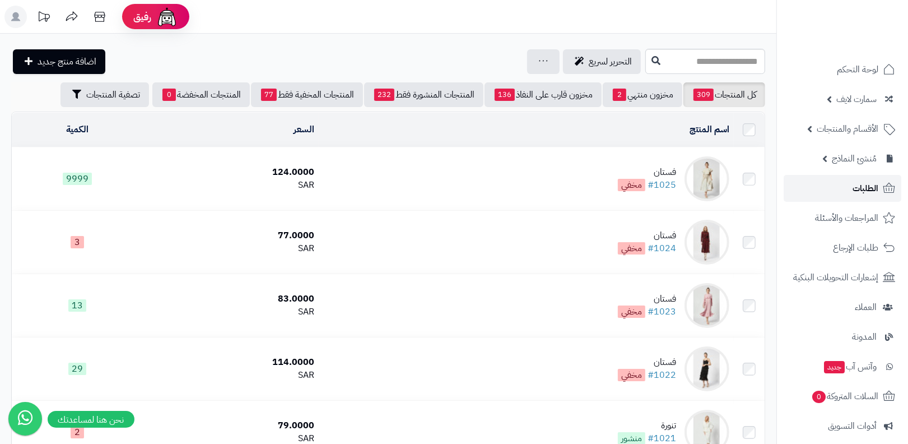
click at [852, 199] on link "الطلبات" at bounding box center [843, 188] width 118 height 27
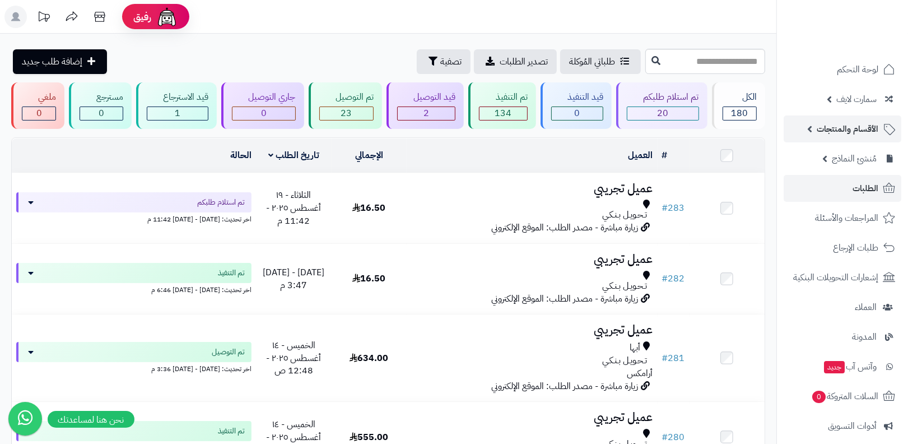
click at [865, 134] on span "الأقسام والمنتجات" at bounding box center [848, 129] width 62 height 16
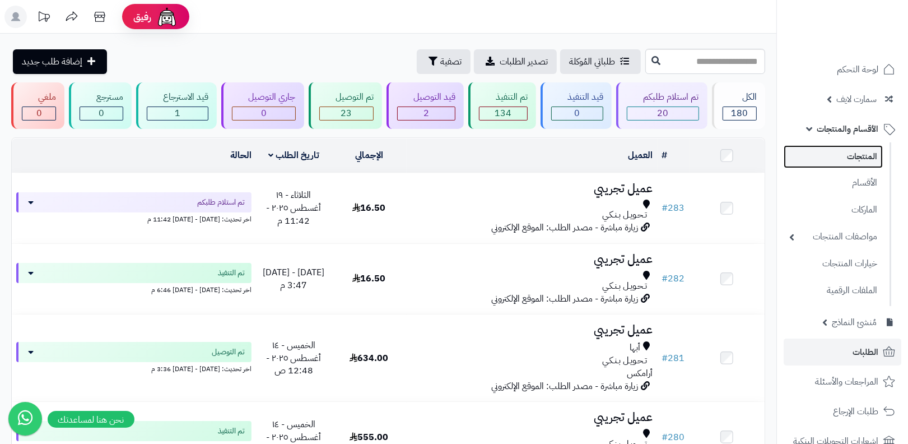
click at [864, 154] on link "المنتجات" at bounding box center [833, 156] width 99 height 23
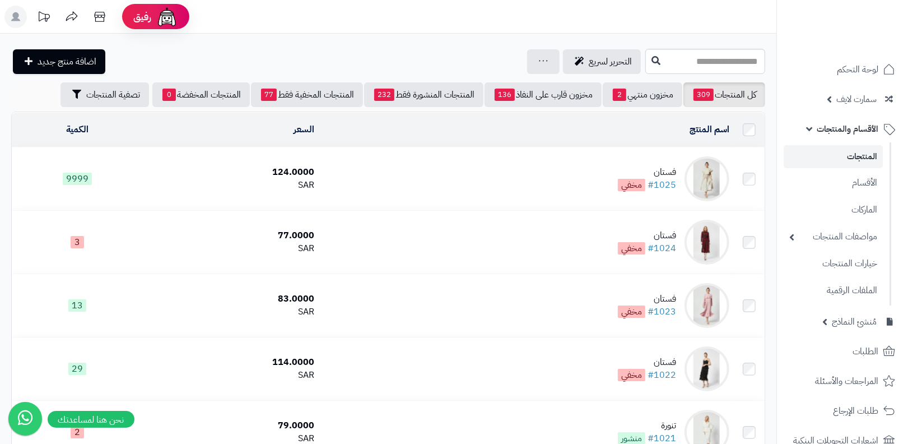
click at [633, 175] on div "فستان" at bounding box center [647, 172] width 58 height 13
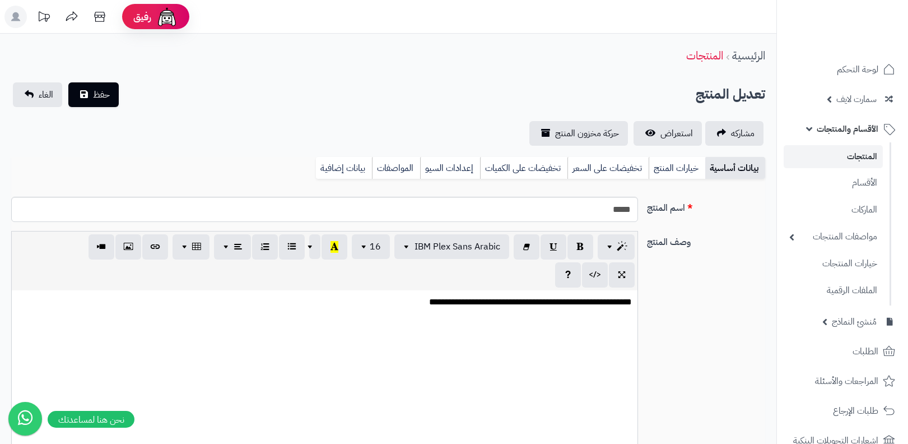
select select
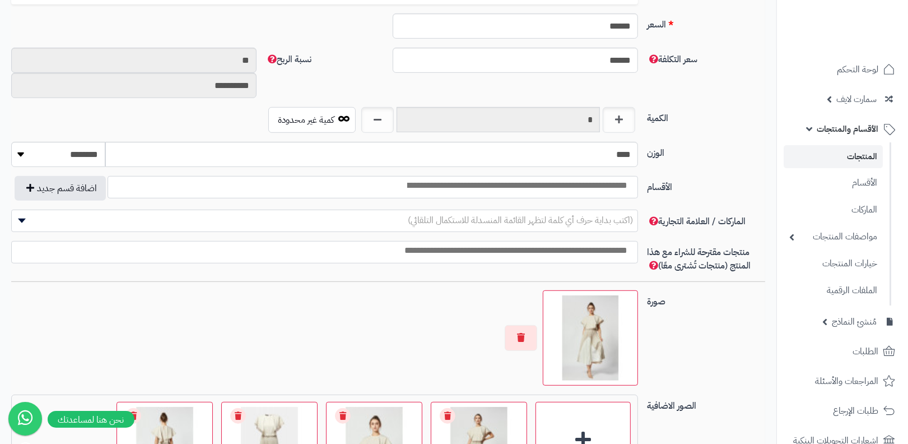
scroll to position [542, 0]
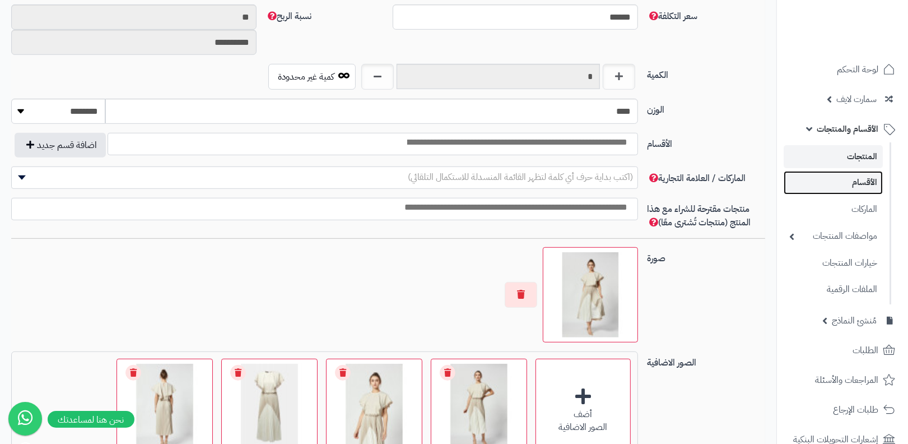
click at [843, 185] on link "الأقسام" at bounding box center [833, 182] width 99 height 23
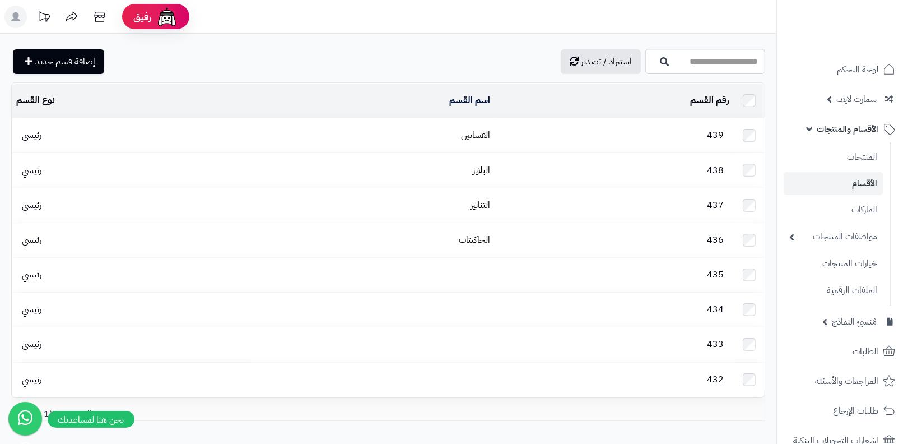
click at [752, 105] on td at bounding box center [749, 100] width 31 height 34
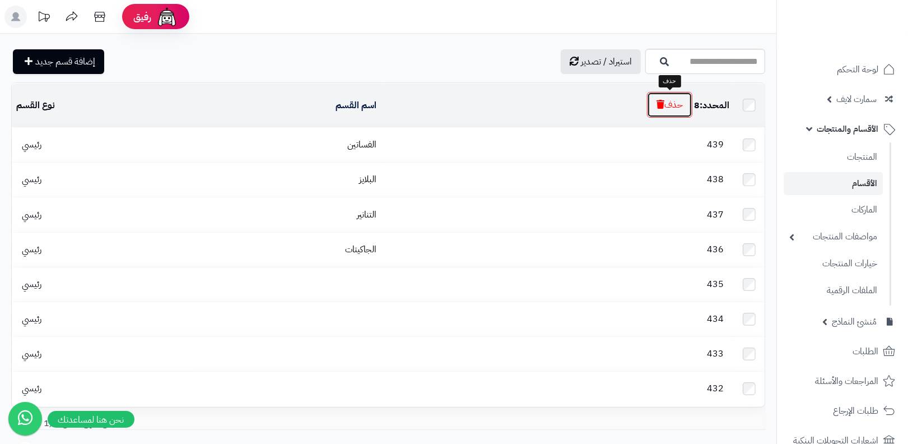
click at [648, 99] on button "حذف" at bounding box center [669, 105] width 45 height 26
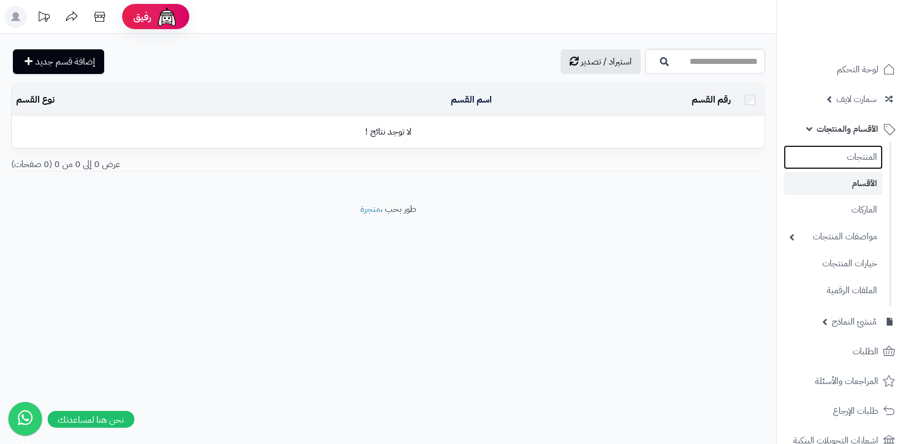
click at [843, 162] on link "المنتجات" at bounding box center [833, 157] width 99 height 24
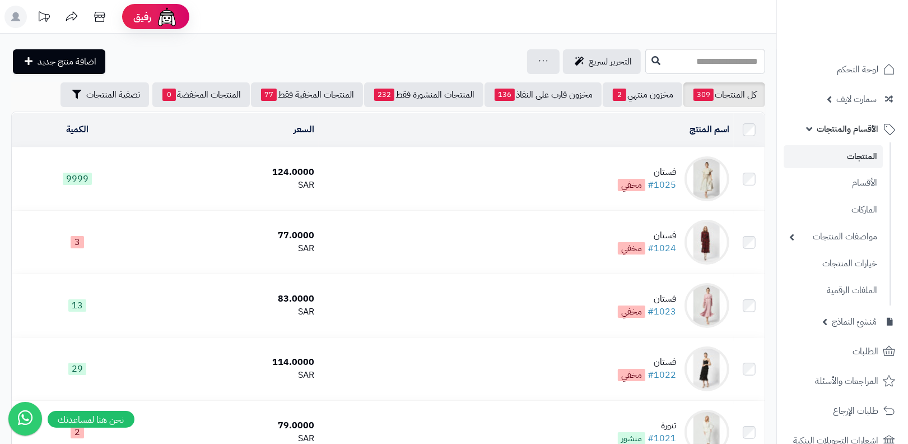
click at [756, 126] on td at bounding box center [749, 130] width 31 height 34
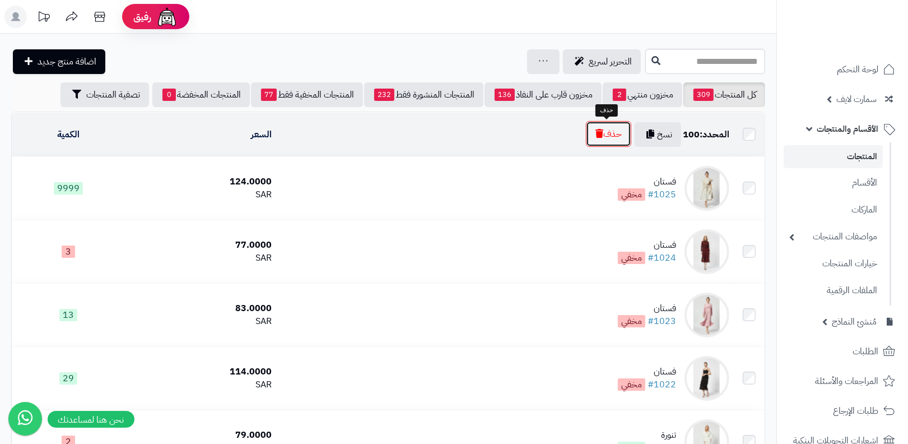
click at [588, 132] on button "حذف" at bounding box center [608, 134] width 45 height 26
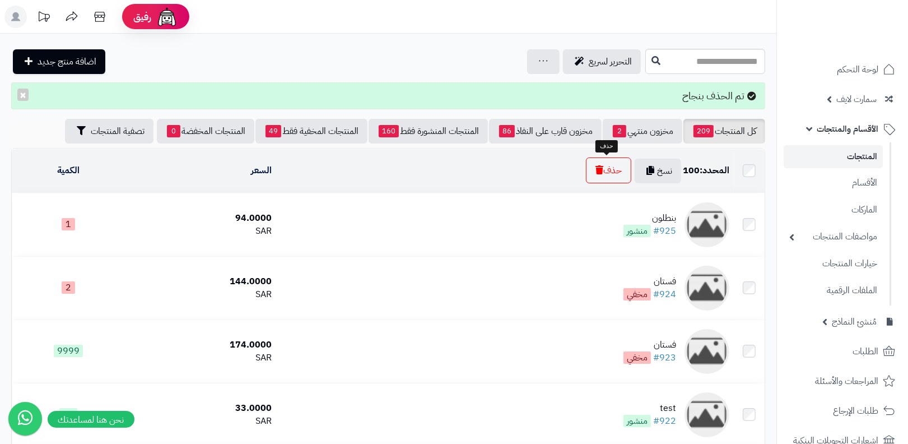
click at [601, 168] on button "حذف" at bounding box center [608, 170] width 45 height 26
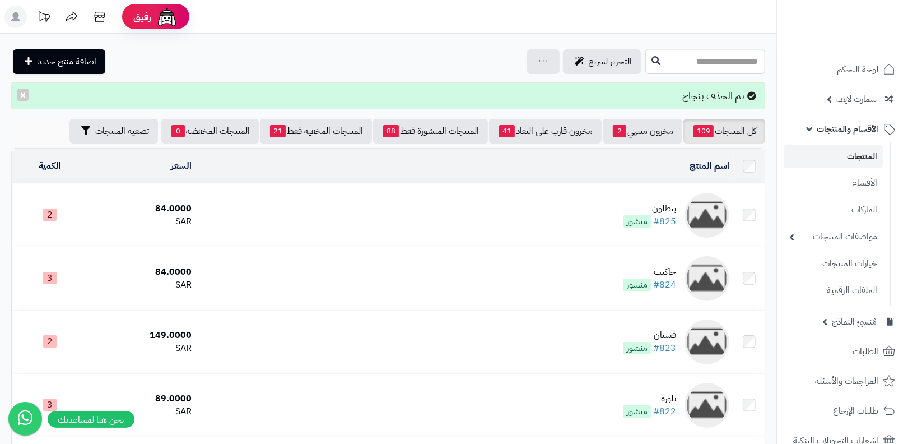
click at [743, 166] on td at bounding box center [749, 166] width 31 height 34
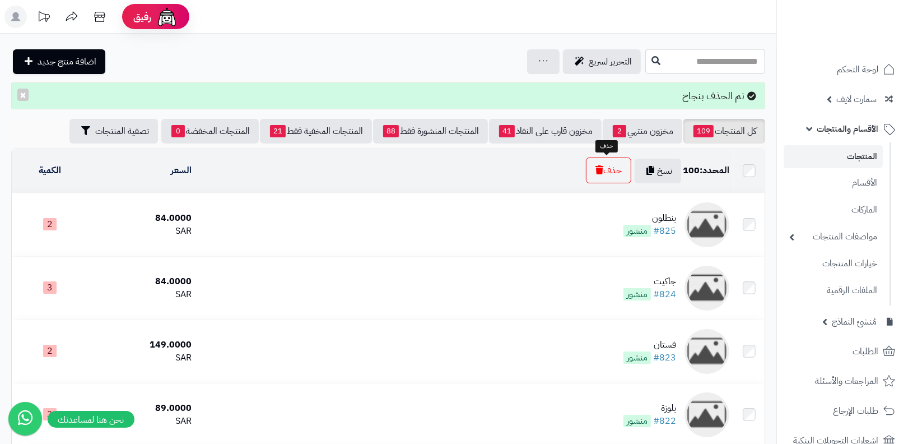
click at [607, 165] on button "حذف" at bounding box center [608, 170] width 45 height 26
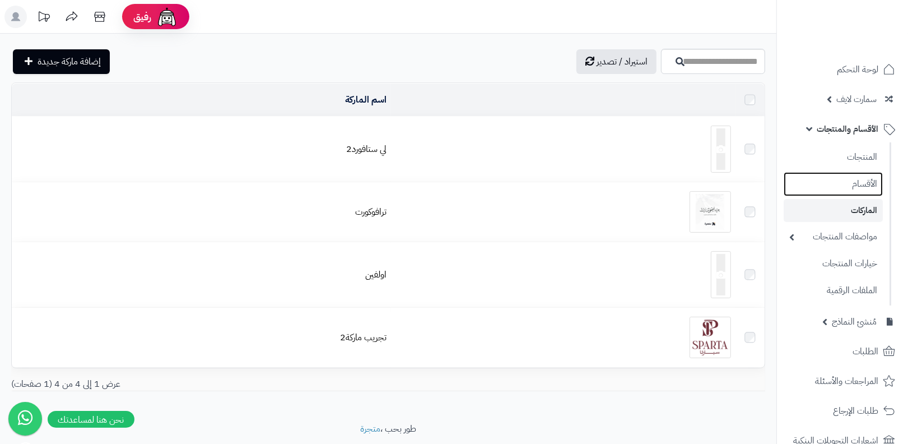
click at [841, 192] on link "الأقسام" at bounding box center [833, 184] width 99 height 24
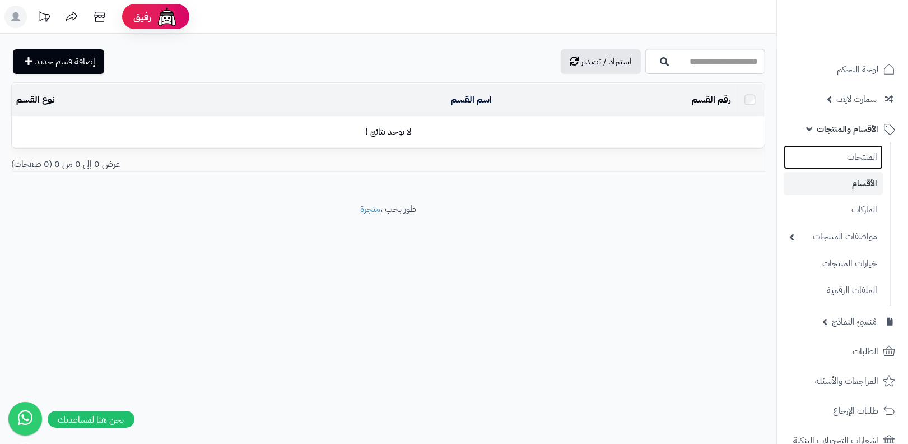
click at [852, 164] on link "المنتجات" at bounding box center [833, 157] width 99 height 24
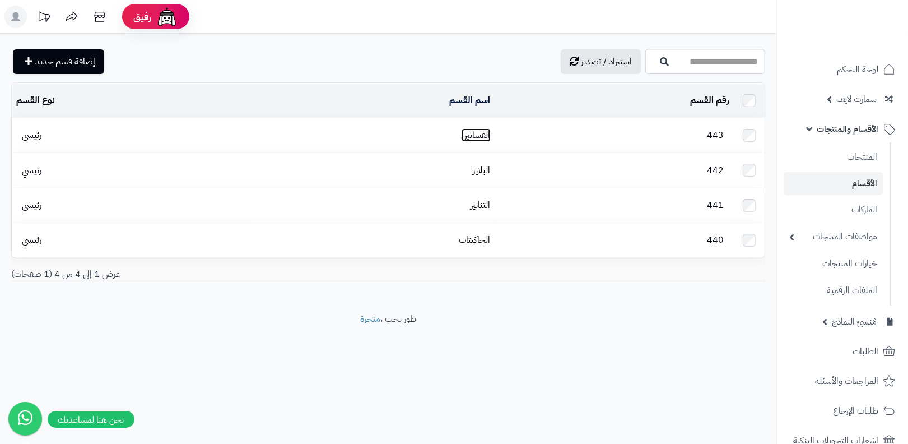
click at [486, 138] on link "الفساتين" at bounding box center [476, 134] width 29 height 13
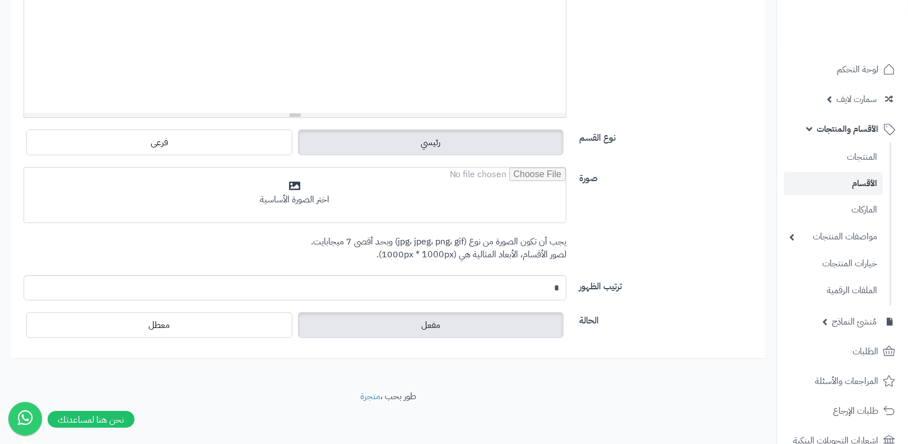
scroll to position [308, 0]
click at [834, 159] on link "المنتجات" at bounding box center [833, 156] width 99 height 23
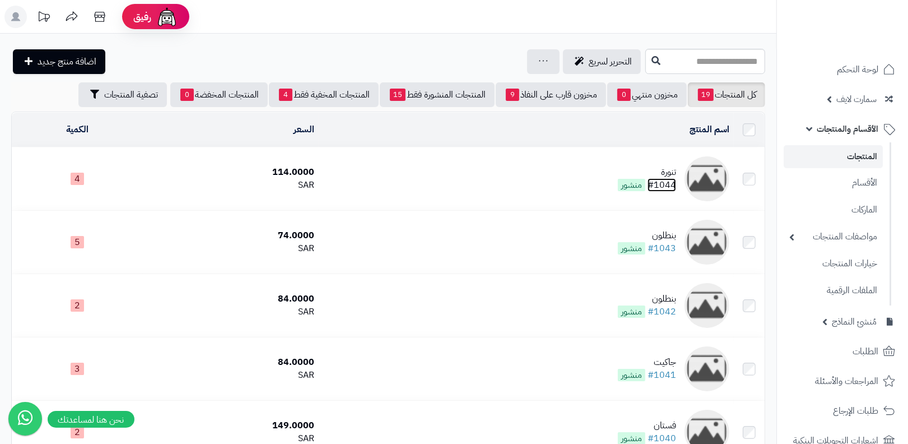
click at [662, 185] on link "#1044" at bounding box center [662, 184] width 29 height 13
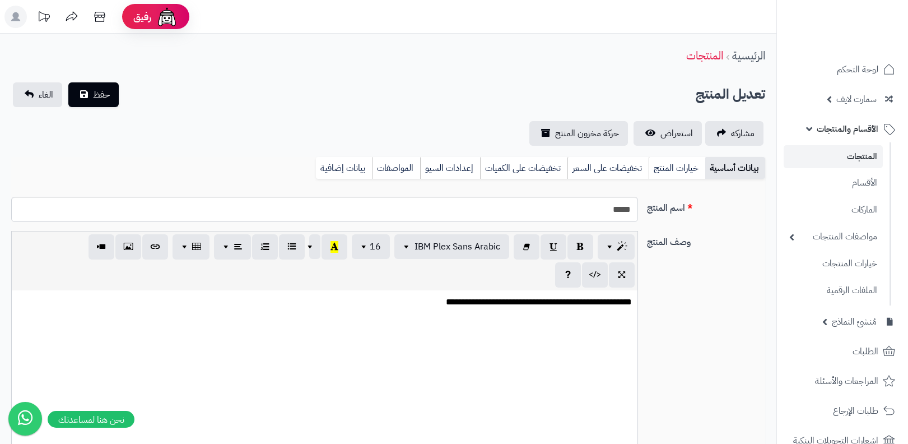
scroll to position [365, 0]
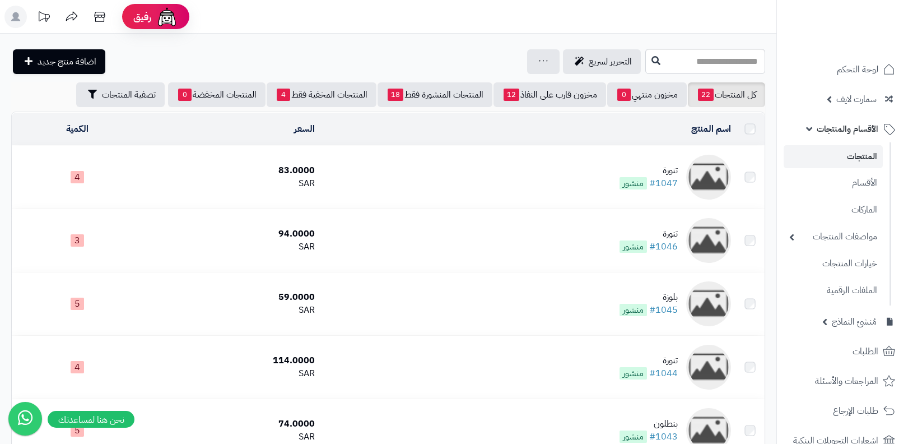
scroll to position [32, 0]
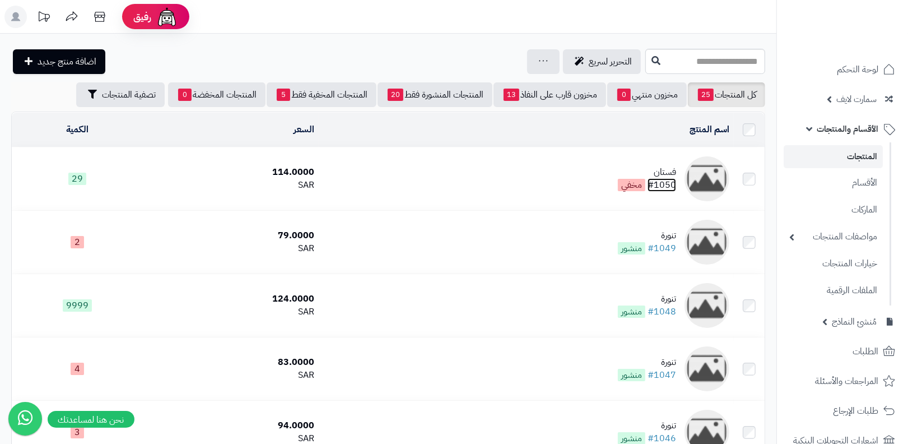
click at [670, 181] on link "#1050" at bounding box center [662, 184] width 29 height 13
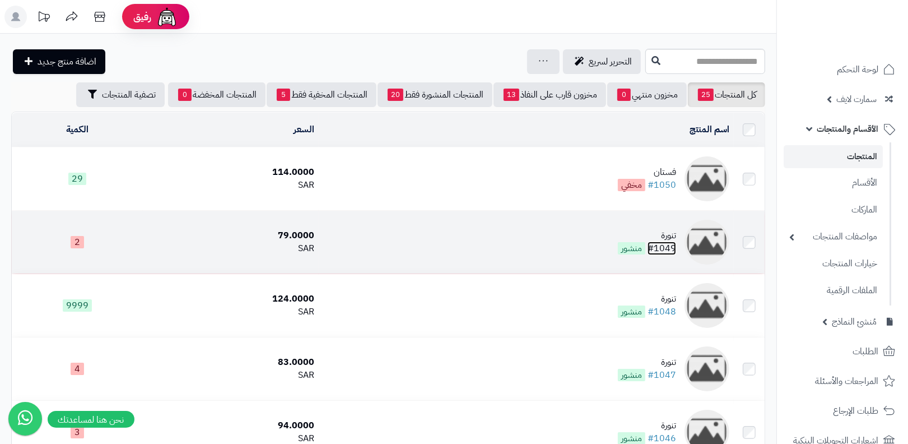
click at [652, 243] on link "#1049" at bounding box center [662, 248] width 29 height 13
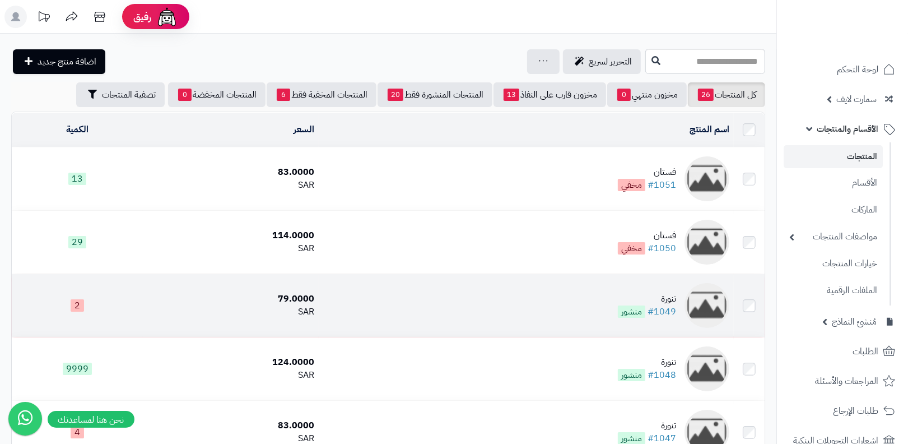
click at [662, 321] on td "تنورة #1049 منشور" at bounding box center [526, 305] width 415 height 63
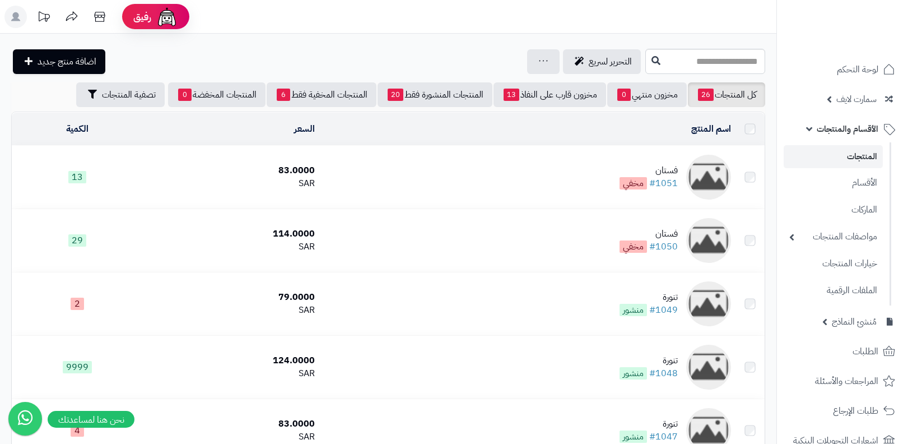
scroll to position [191, 0]
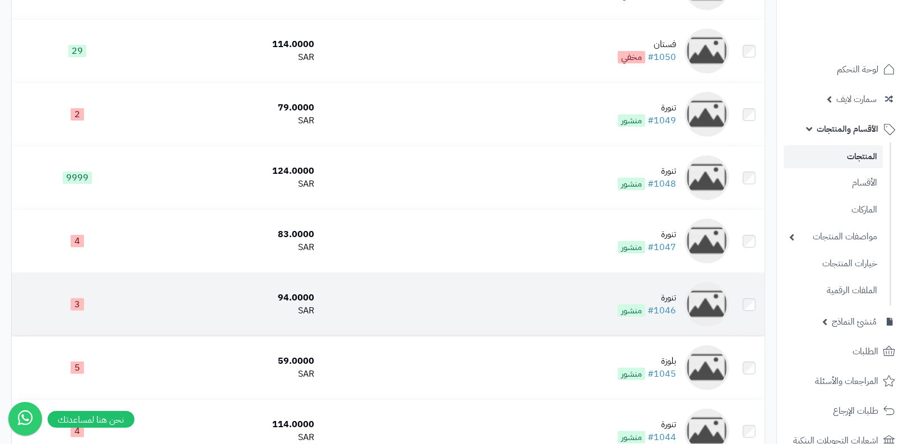
click at [664, 298] on div "تنورة" at bounding box center [647, 297] width 58 height 13
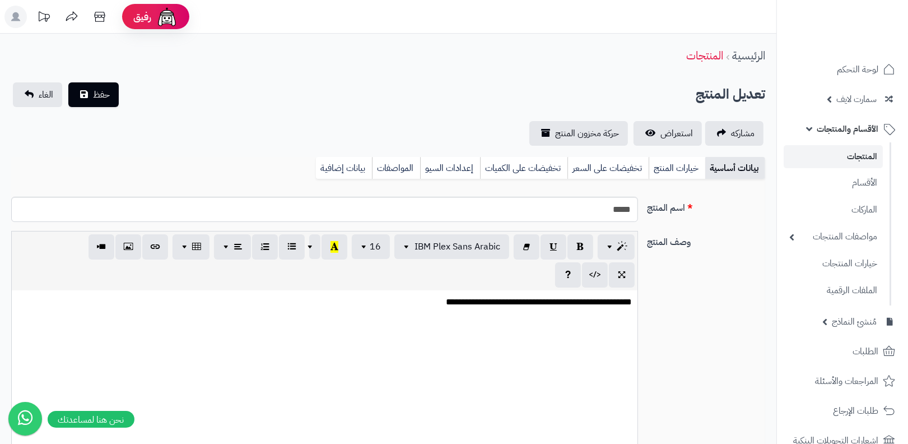
scroll to position [36, 0]
click at [687, 165] on link "خيارات المنتج" at bounding box center [677, 168] width 57 height 22
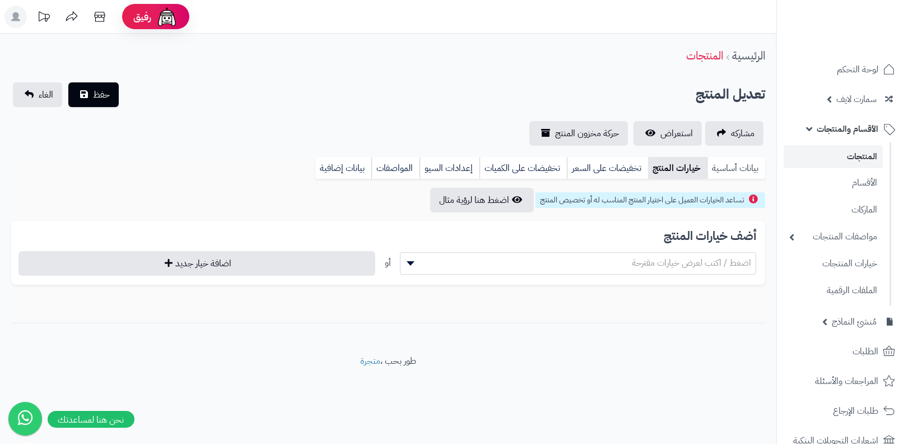
click at [731, 165] on link "بيانات أساسية" at bounding box center [736, 168] width 58 height 22
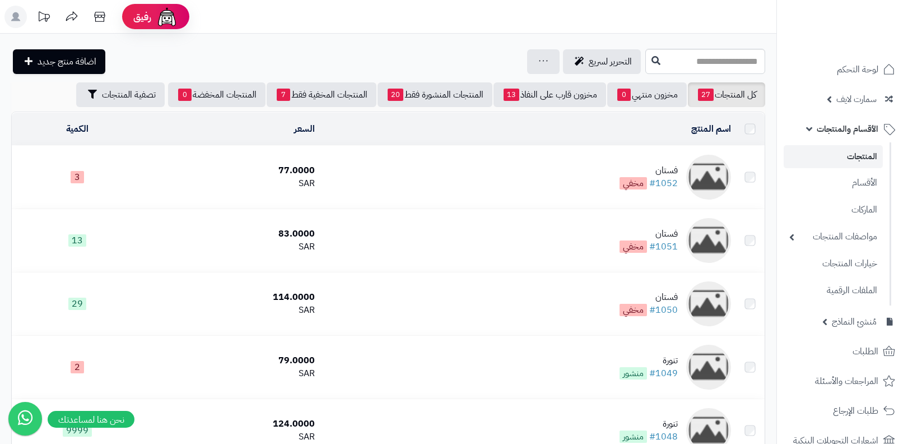
scroll to position [254, 0]
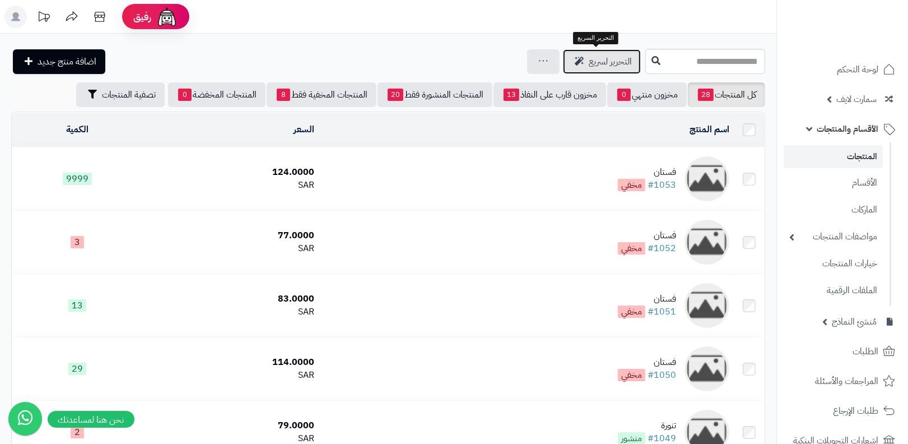
click at [601, 69] on link "التحرير لسريع" at bounding box center [602, 61] width 78 height 25
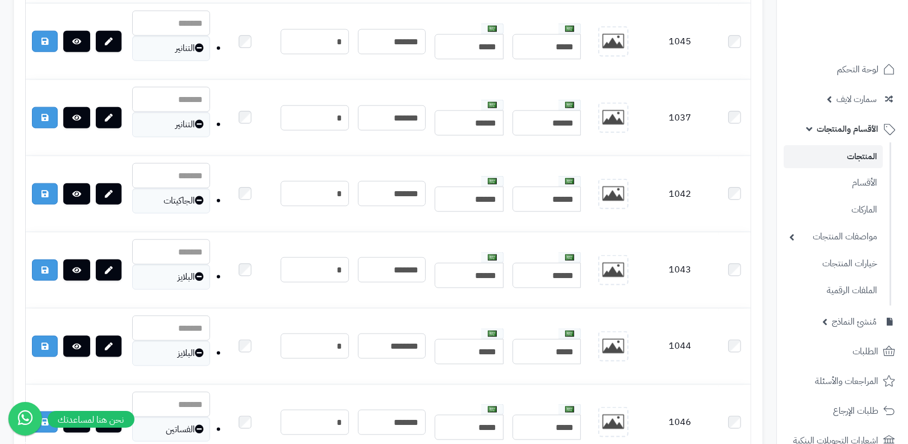
scroll to position [0, -28]
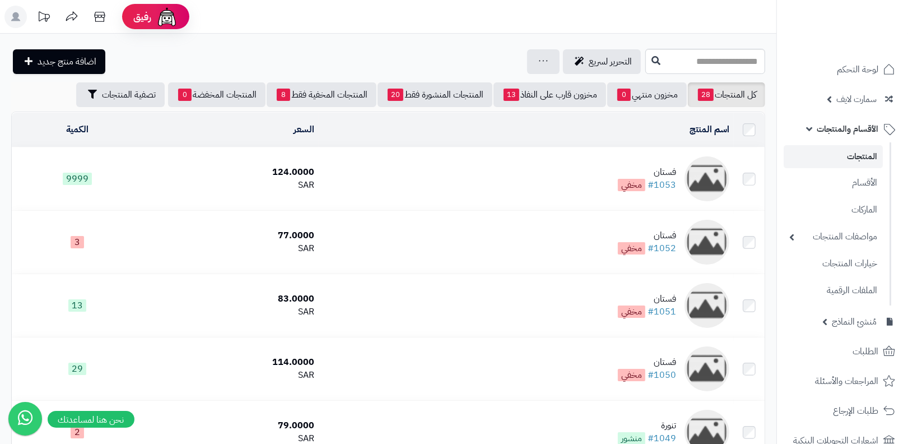
click at [617, 179] on td "فستان #1053 مخفي" at bounding box center [526, 178] width 415 height 63
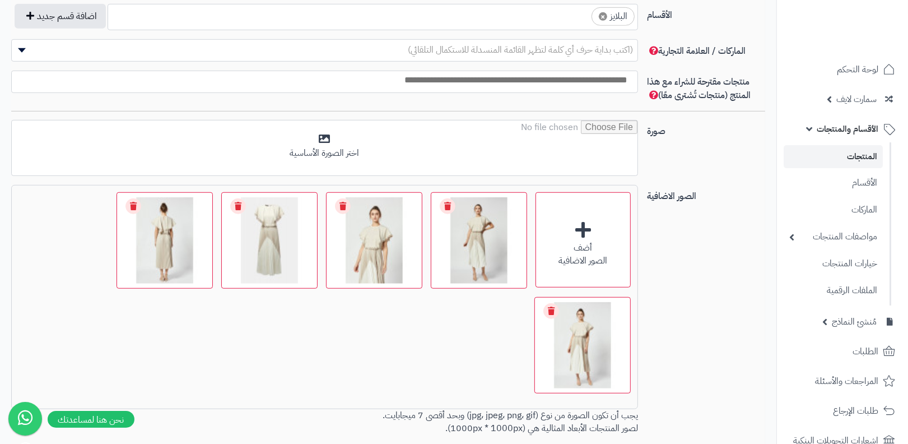
scroll to position [593, 0]
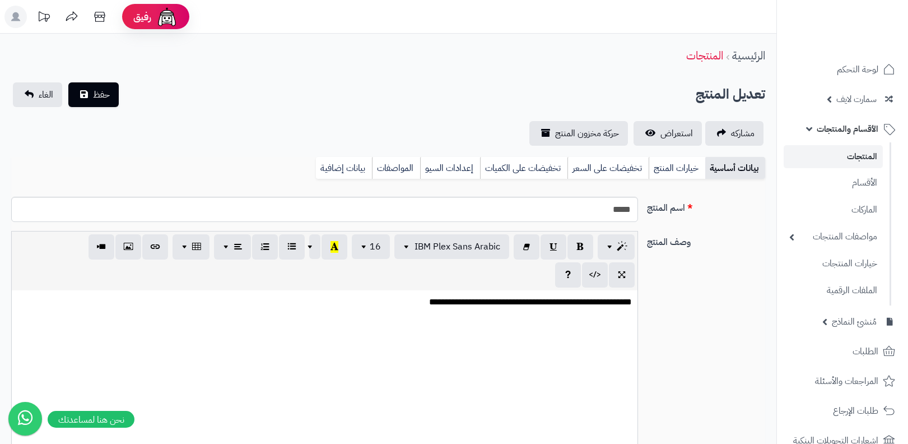
scroll to position [593, 0]
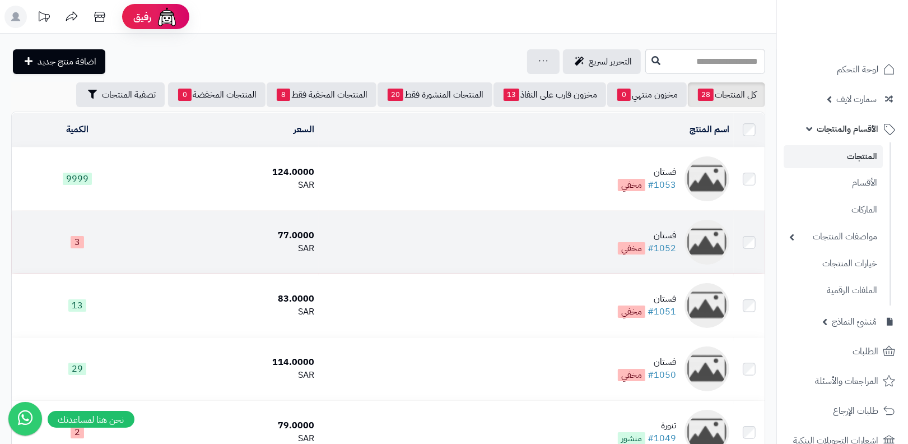
click at [649, 230] on div "فستان" at bounding box center [647, 235] width 58 height 13
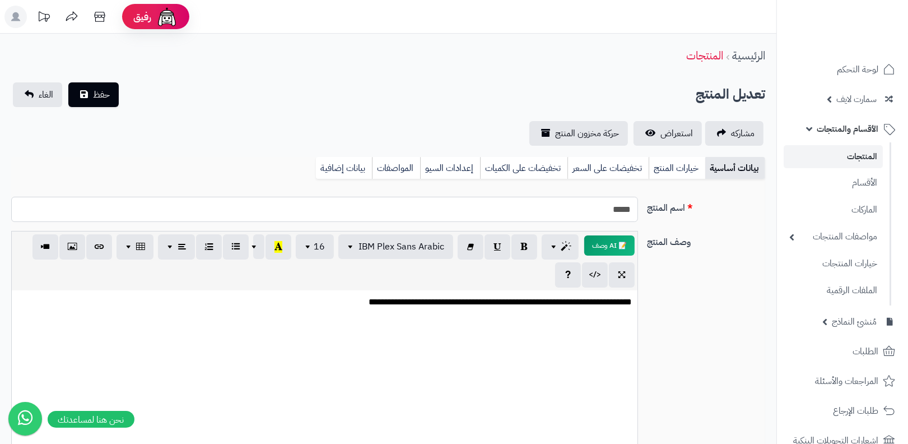
click at [589, 206] on input "*****" at bounding box center [324, 209] width 627 height 25
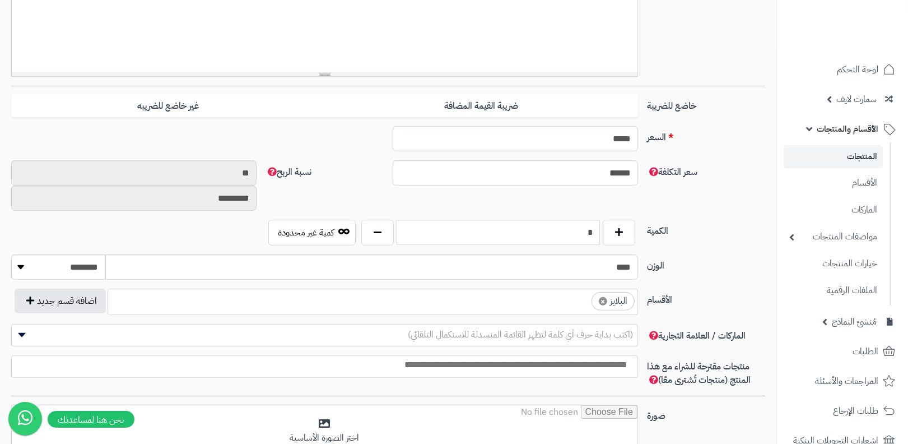
scroll to position [38, 0]
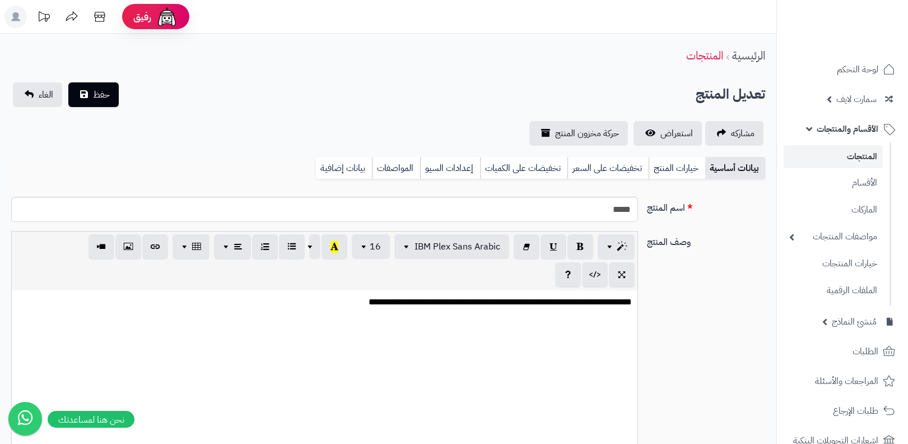
scroll to position [38, 0]
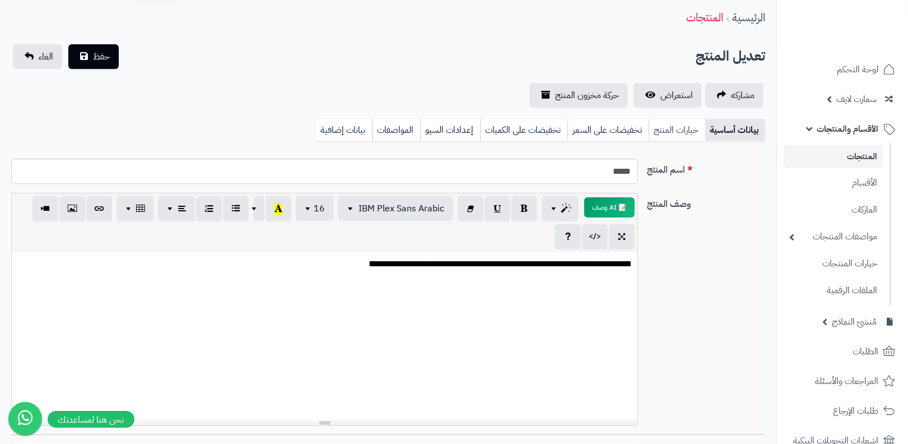
click at [657, 131] on link "خيارات المنتج" at bounding box center [677, 130] width 57 height 22
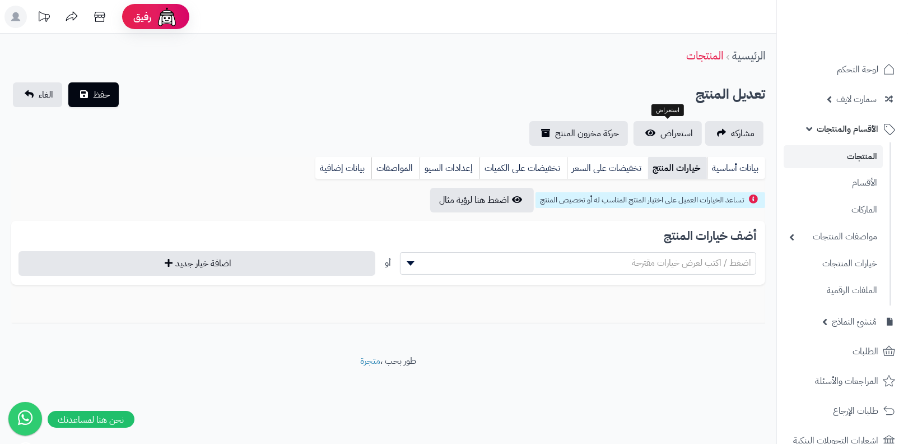
scroll to position [0, 0]
click at [844, 154] on link "المنتجات" at bounding box center [833, 156] width 99 height 23
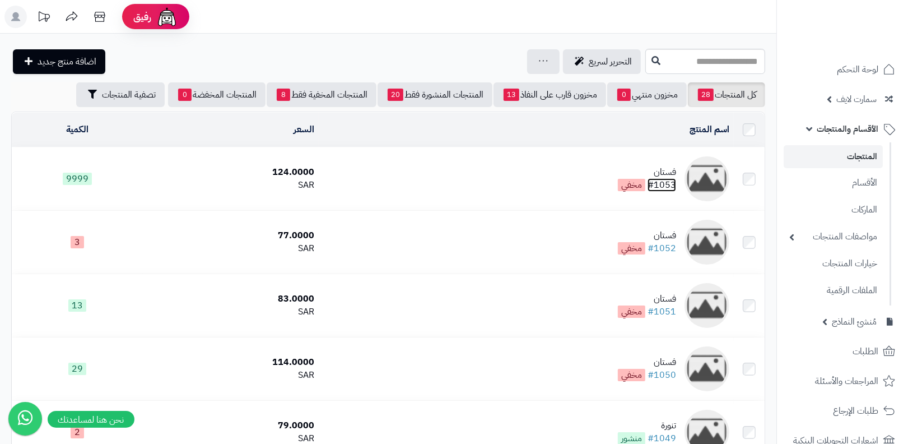
click at [658, 179] on link "#1053" at bounding box center [662, 184] width 29 height 13
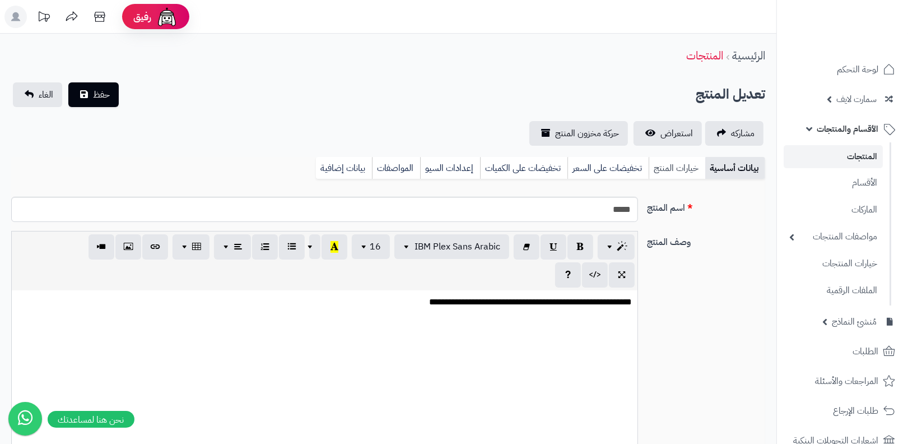
click at [671, 166] on link "خيارات المنتج" at bounding box center [677, 168] width 57 height 22
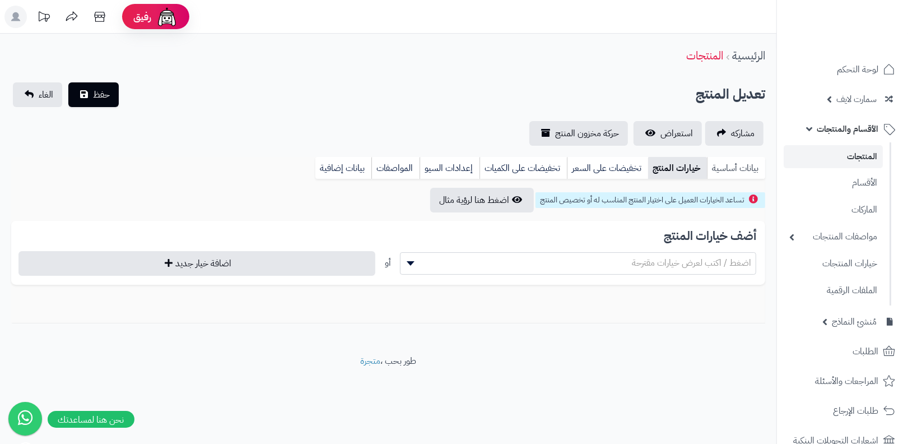
click at [717, 165] on link "بيانات أساسية" at bounding box center [736, 168] width 58 height 22
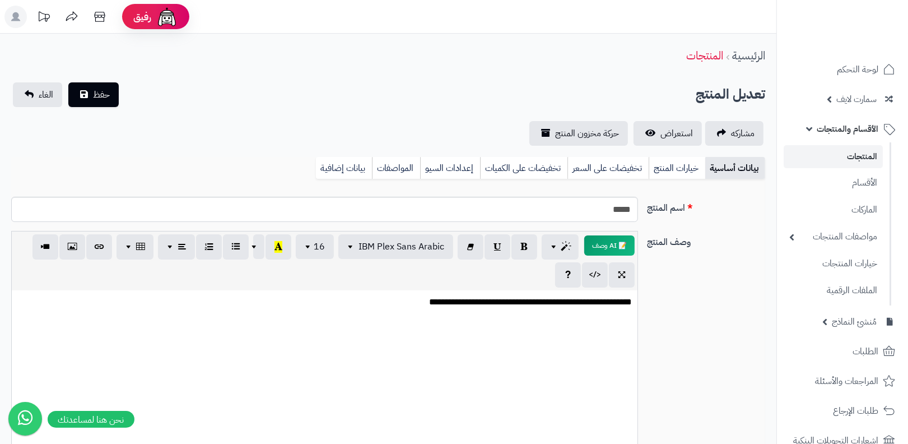
click at [840, 155] on link "المنتجات" at bounding box center [833, 156] width 99 height 23
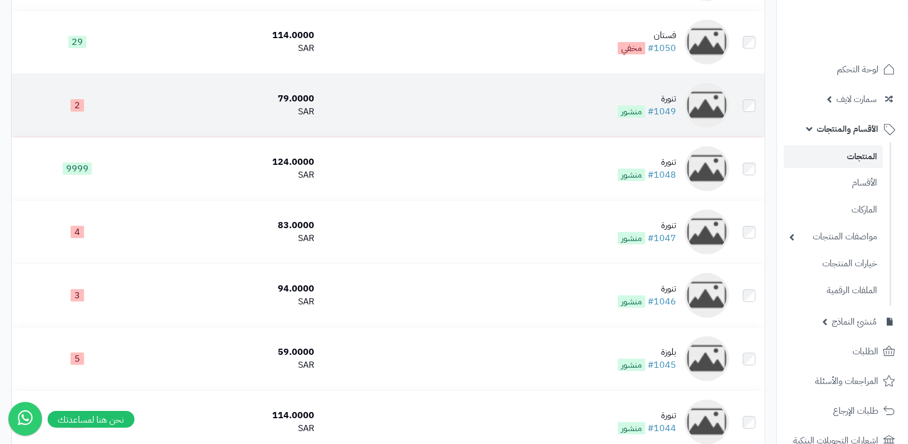
scroll to position [1589, 0]
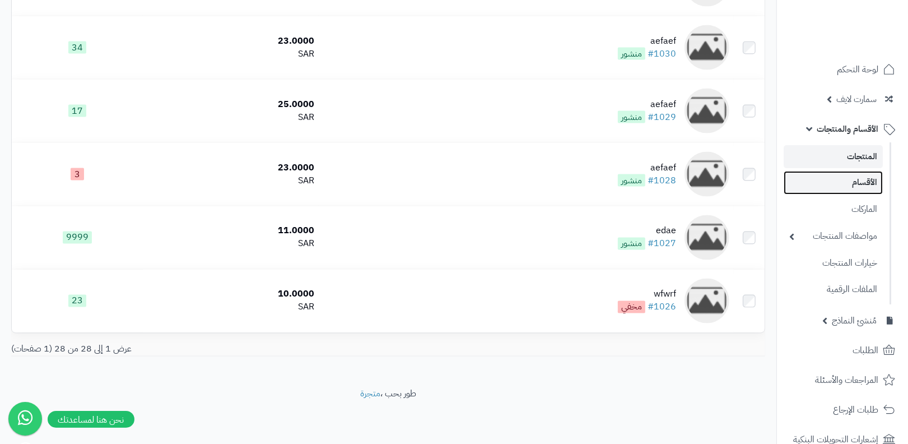
click at [849, 175] on link "الأقسام" at bounding box center [833, 182] width 99 height 23
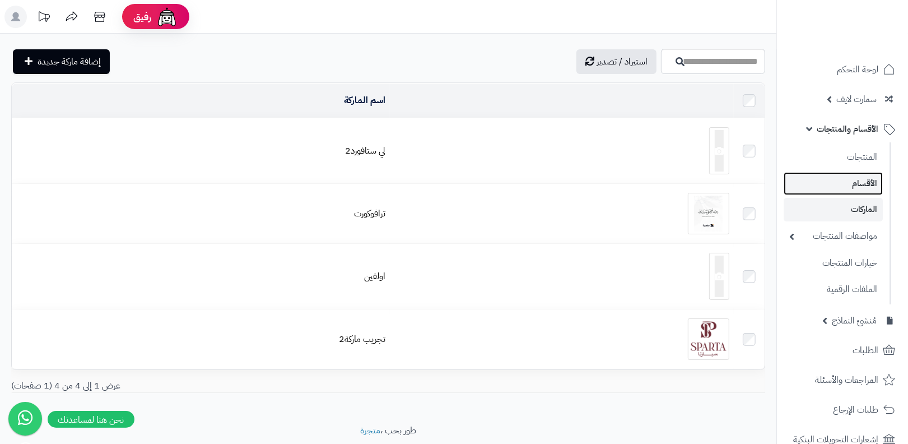
click at [865, 185] on link "الأقسام" at bounding box center [833, 183] width 99 height 23
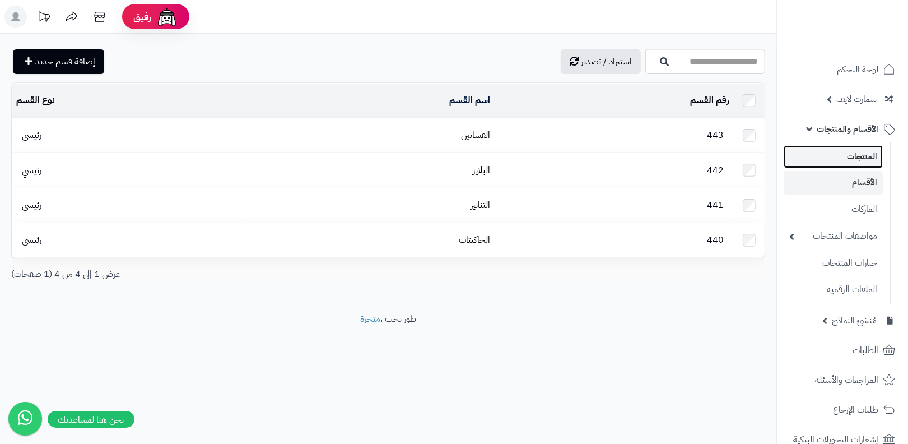
click at [839, 155] on link "المنتجات" at bounding box center [833, 156] width 99 height 23
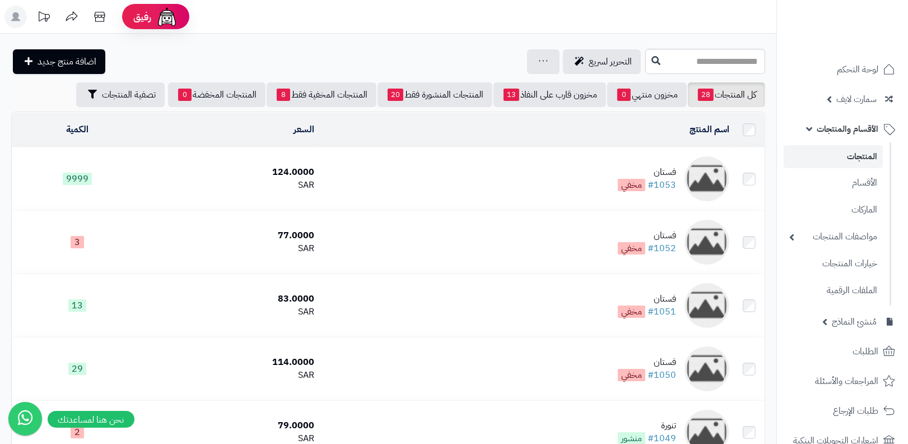
click at [673, 175] on div "فستان" at bounding box center [647, 172] width 58 height 13
click at [623, 171] on div "فستان" at bounding box center [647, 172] width 58 height 13
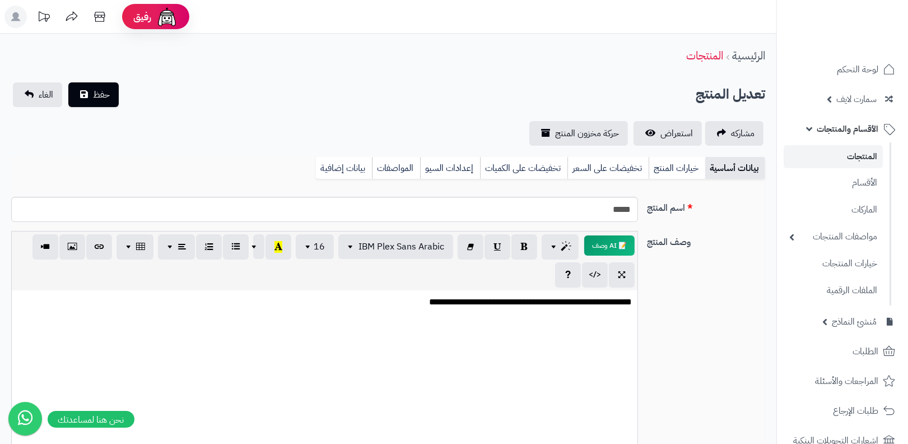
click at [832, 161] on link "المنتجات" at bounding box center [833, 156] width 99 height 23
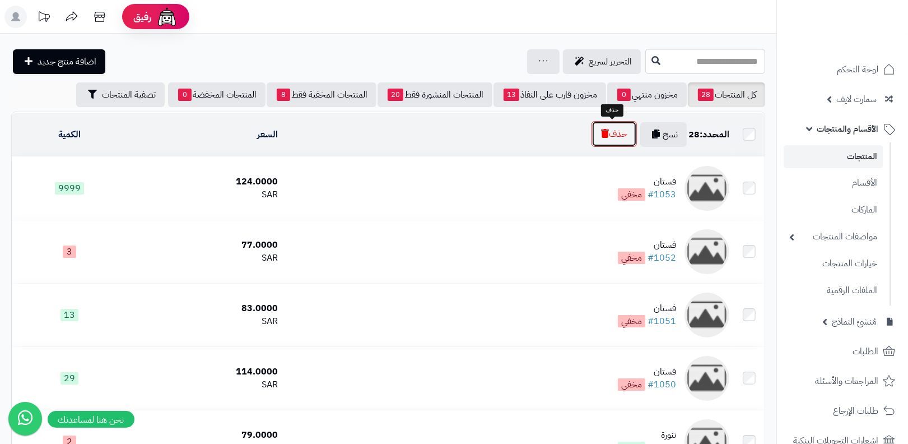
click at [632, 126] on button "حذف" at bounding box center [614, 134] width 45 height 26
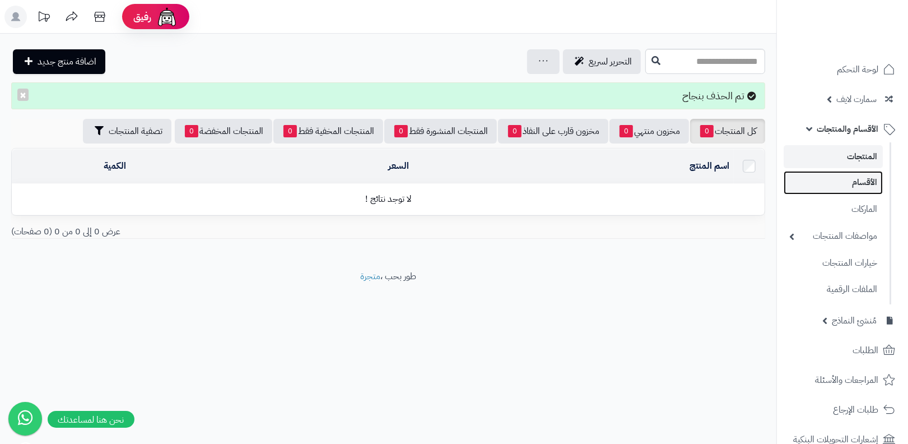
click at [855, 185] on link "الأقسام" at bounding box center [833, 182] width 99 height 23
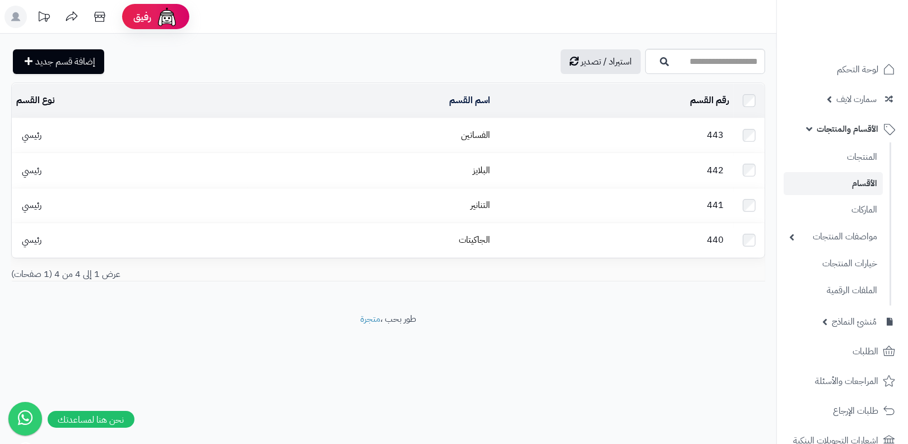
click at [747, 124] on td at bounding box center [749, 135] width 31 height 34
click at [751, 106] on td at bounding box center [749, 100] width 31 height 34
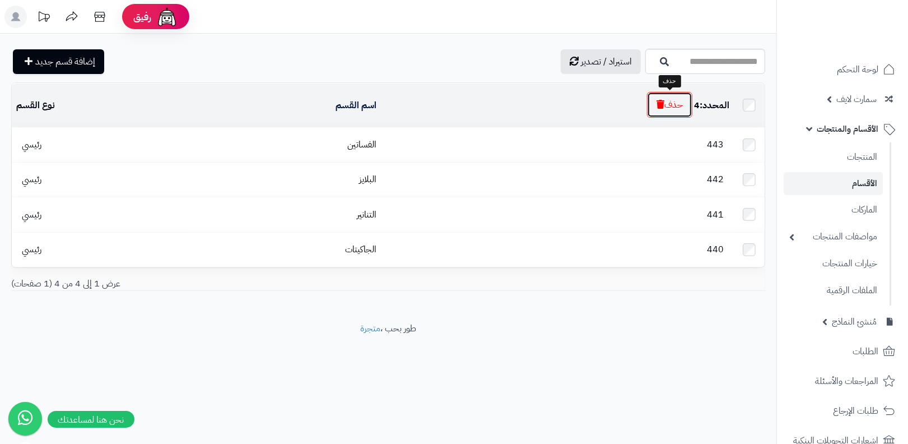
click at [649, 94] on button "حذف" at bounding box center [669, 105] width 45 height 26
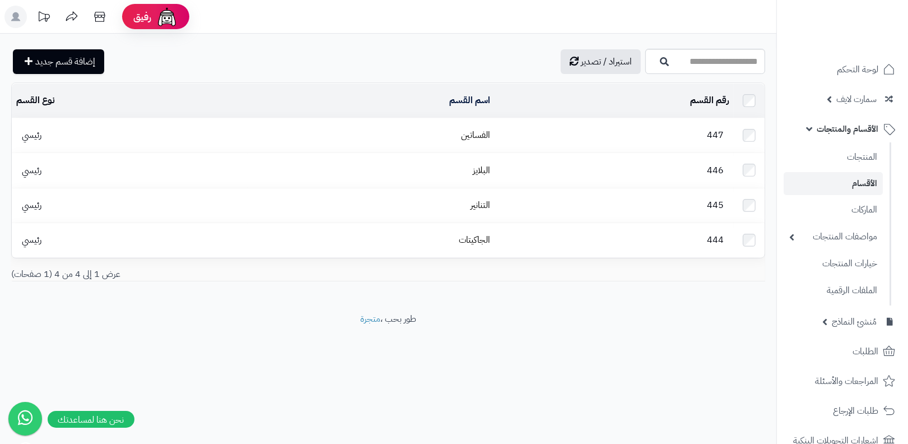
click at [720, 129] on span "447" at bounding box center [716, 134] width 28 height 13
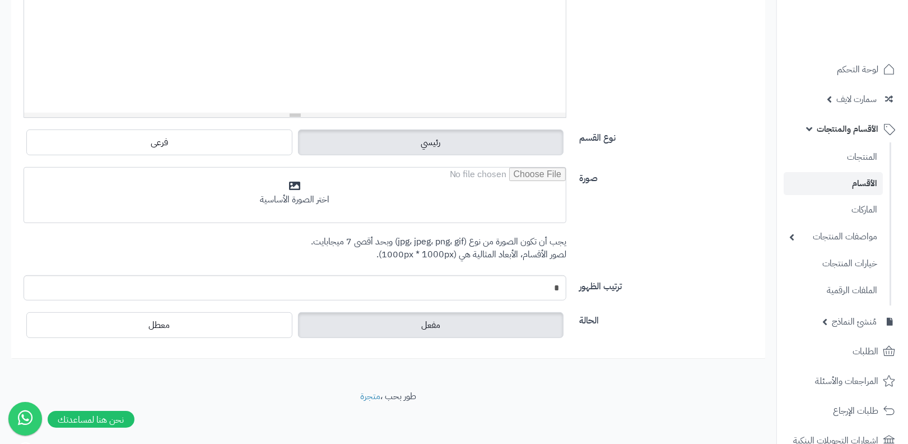
scroll to position [308, 0]
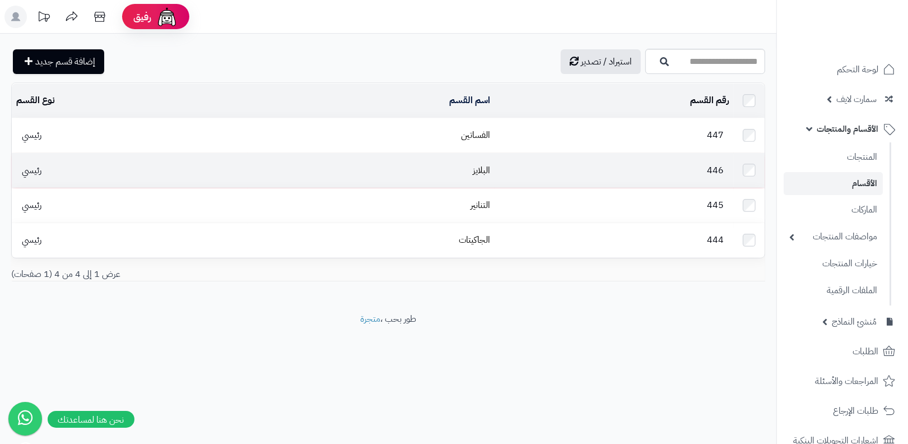
click at [713, 155] on td "446" at bounding box center [614, 170] width 239 height 34
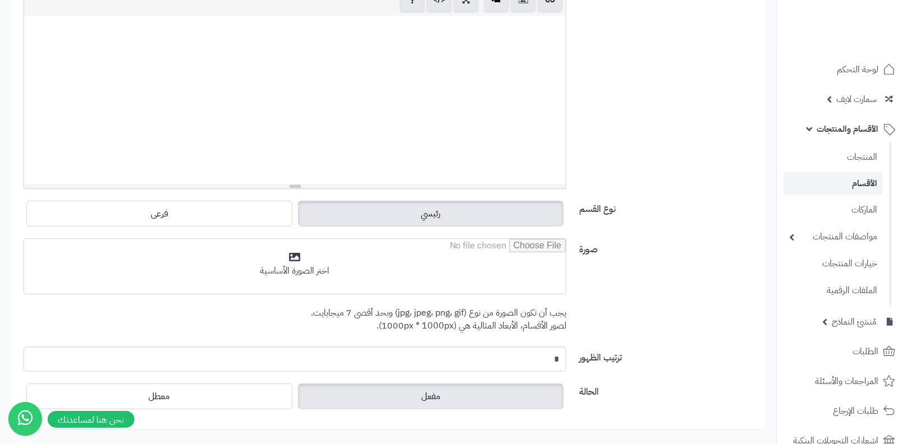
scroll to position [237, 0]
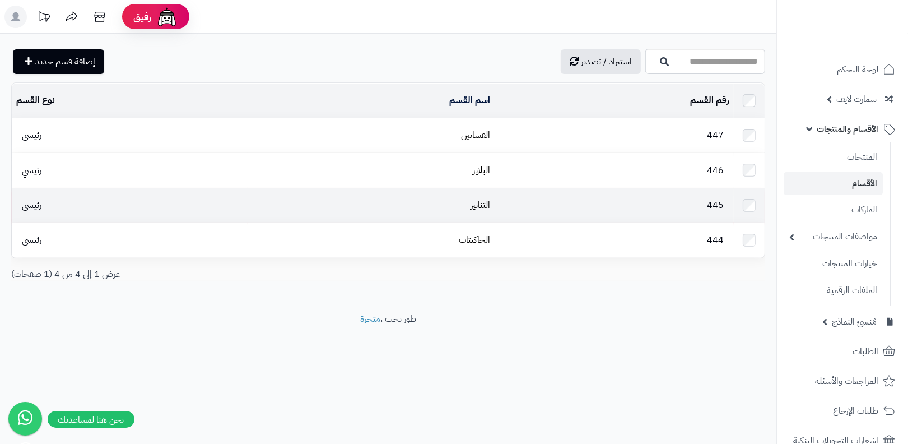
click at [716, 200] on span "445" at bounding box center [716, 204] width 28 height 13
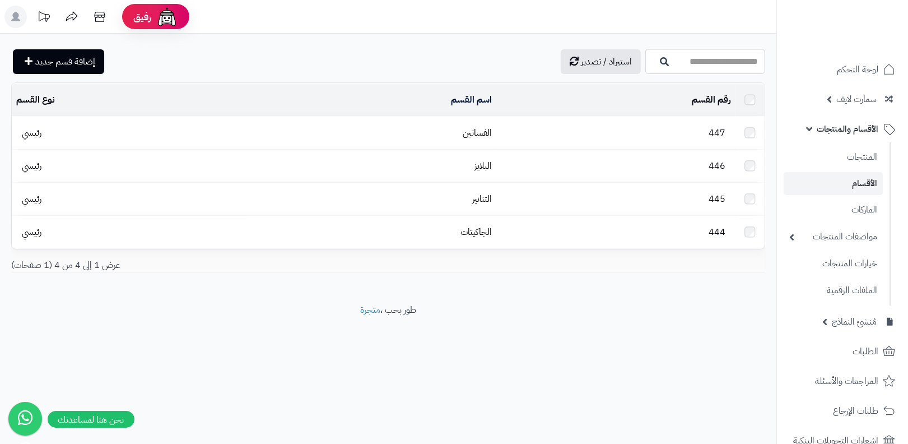
click at [716, 230] on span "444" at bounding box center [717, 231] width 28 height 13
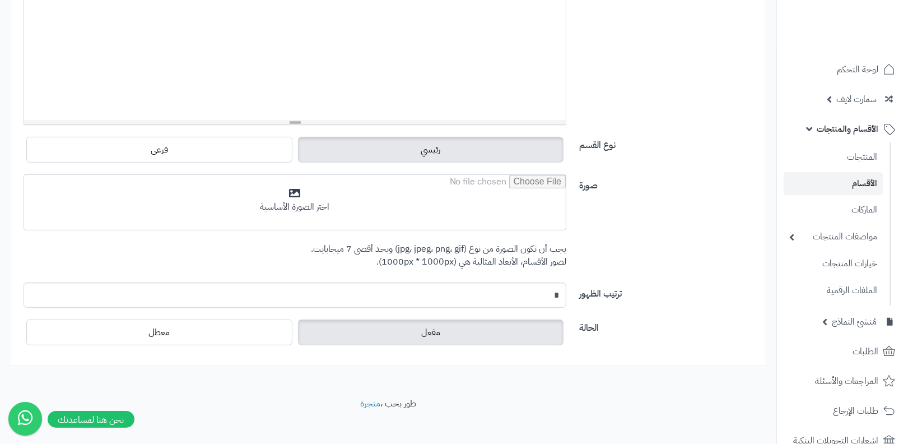
scroll to position [308, 0]
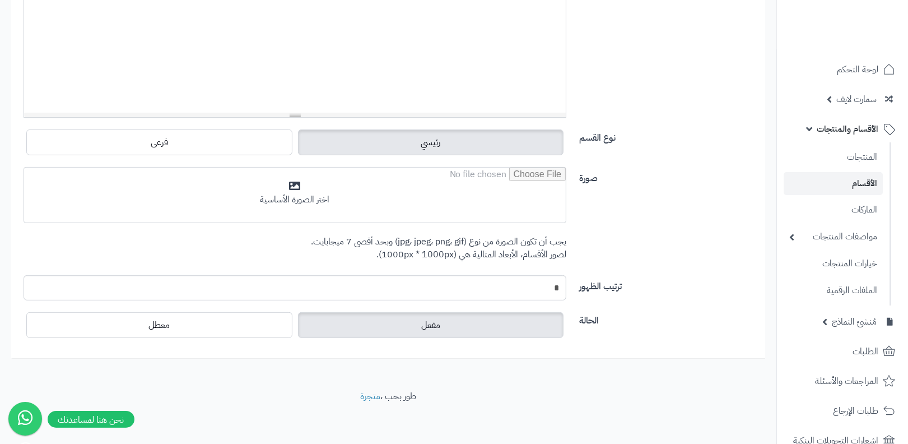
click at [844, 170] on ul "المنتجات الأقسام الماركات مواصفات المنتجات مواصفات المنتجات أنواع المواصفات خيا…" at bounding box center [834, 223] width 114 height 163
click at [860, 161] on link "المنتجات" at bounding box center [833, 156] width 99 height 23
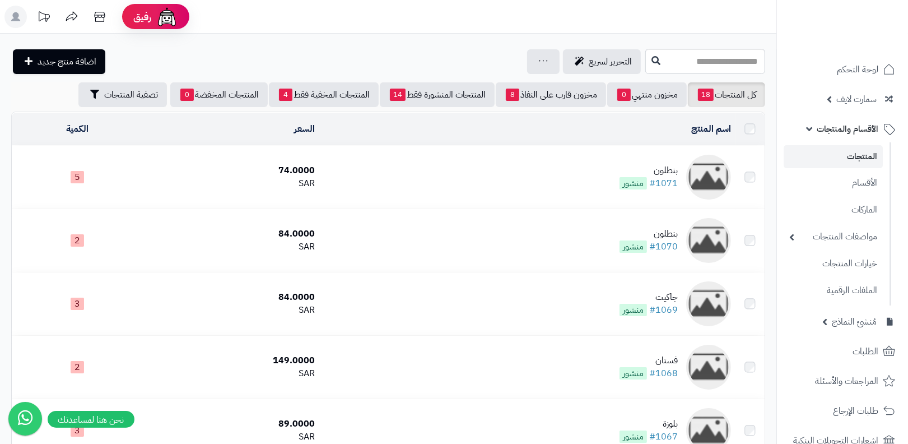
click at [667, 166] on div "بنطلون" at bounding box center [649, 170] width 58 height 13
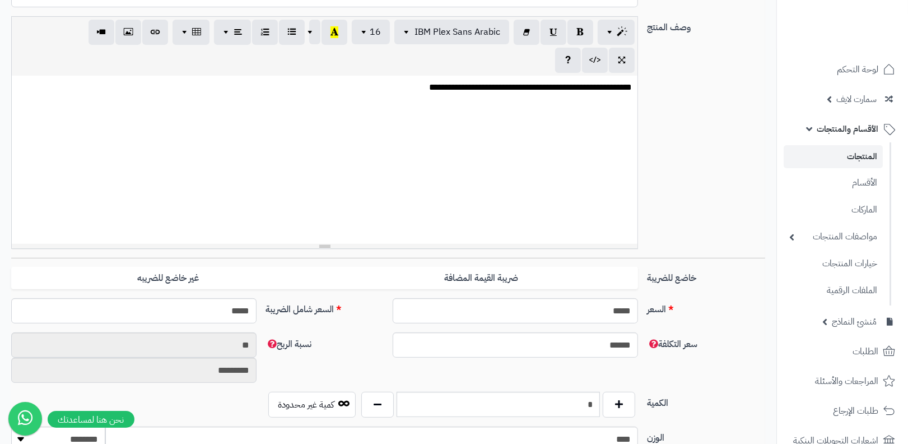
scroll to position [83, 0]
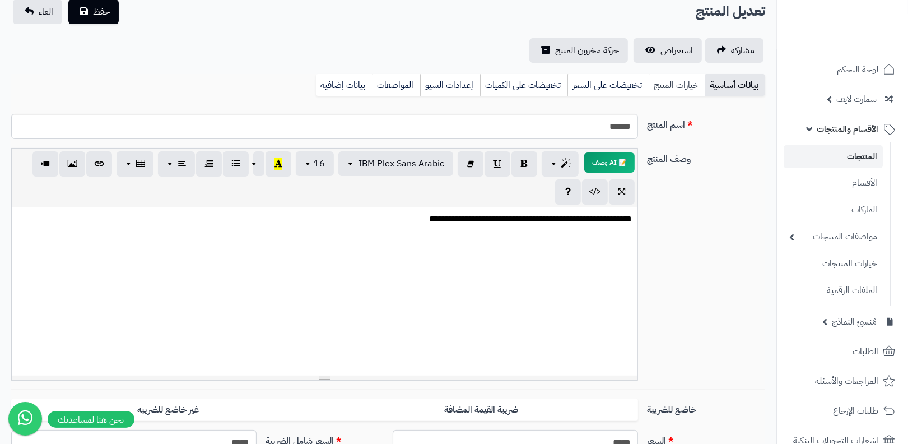
click at [686, 83] on link "خيارات المنتج" at bounding box center [677, 85] width 57 height 22
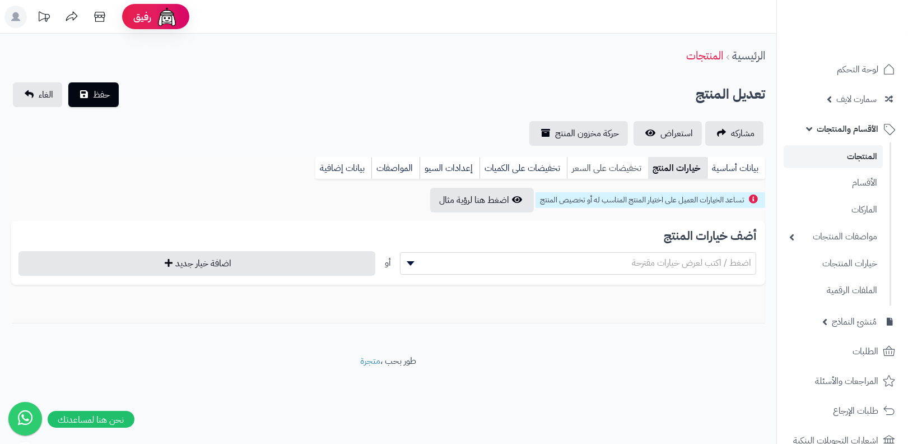
click at [593, 163] on link "تخفيضات على السعر" at bounding box center [607, 168] width 81 height 22
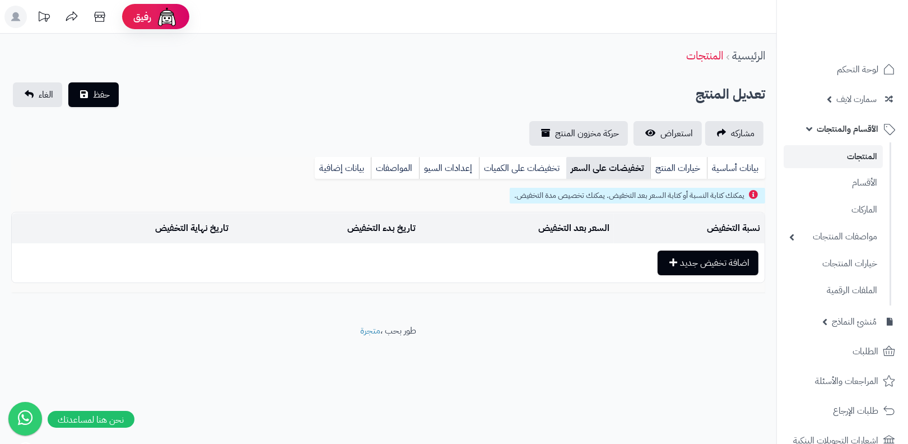
click at [817, 165] on link "المنتجات" at bounding box center [833, 156] width 99 height 23
